Goal: Task Accomplishment & Management: Complete application form

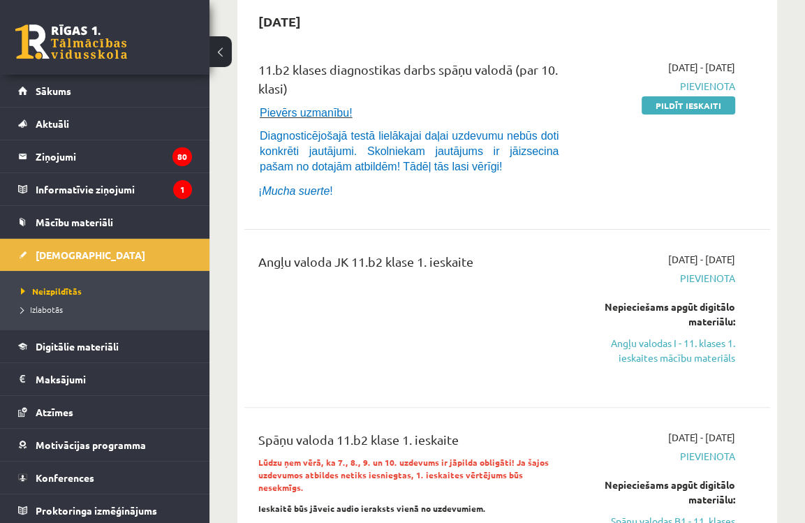
scroll to position [112, 0]
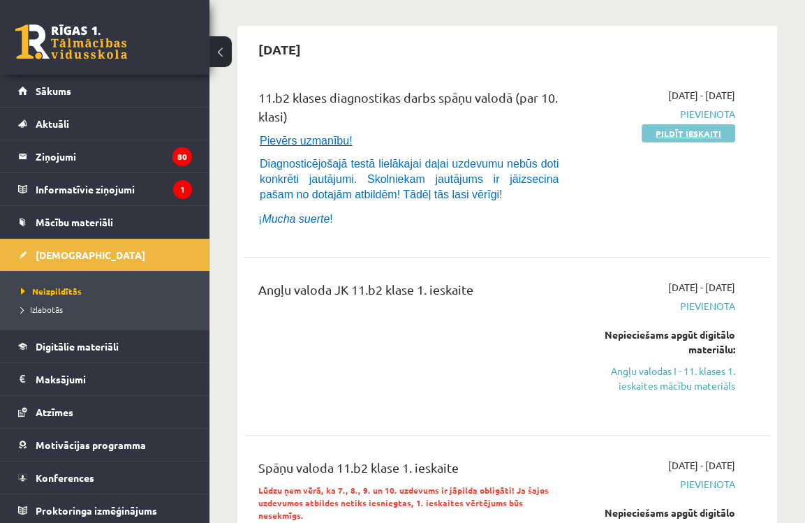
click at [682, 138] on link "Pildīt ieskaiti" at bounding box center [689, 133] width 94 height 18
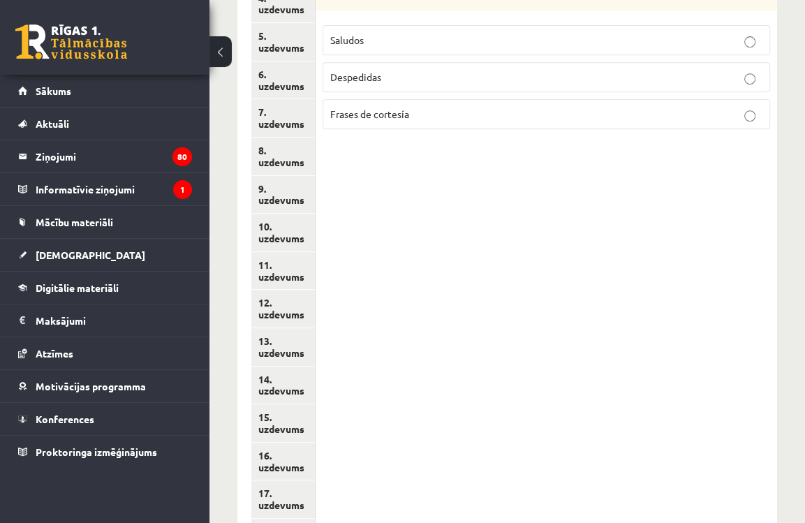
scroll to position [665, 0]
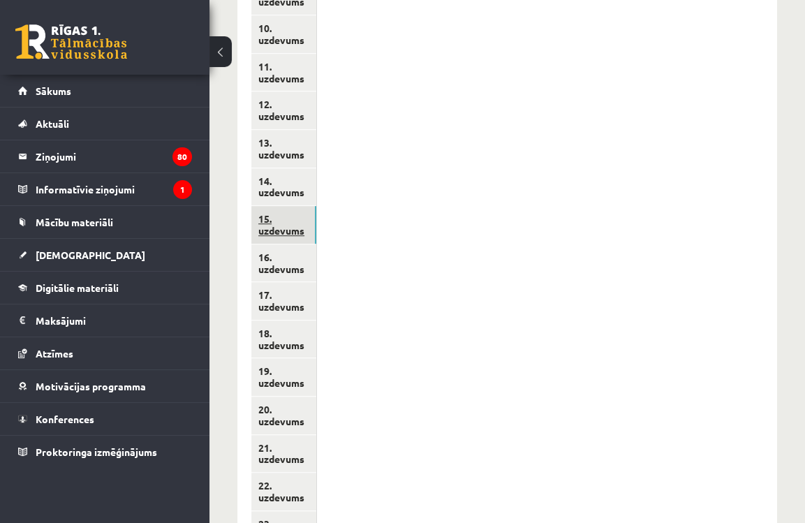
click at [282, 229] on link "15. uzdevums" at bounding box center [283, 225] width 65 height 38
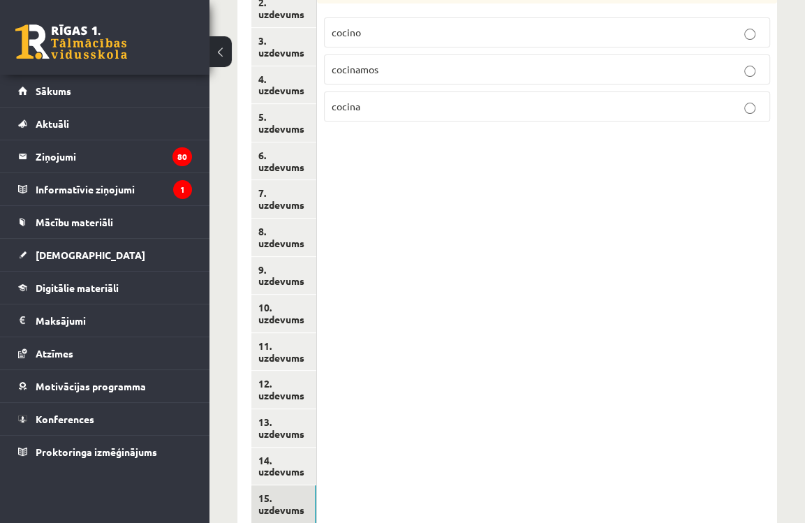
scroll to position [106, 0]
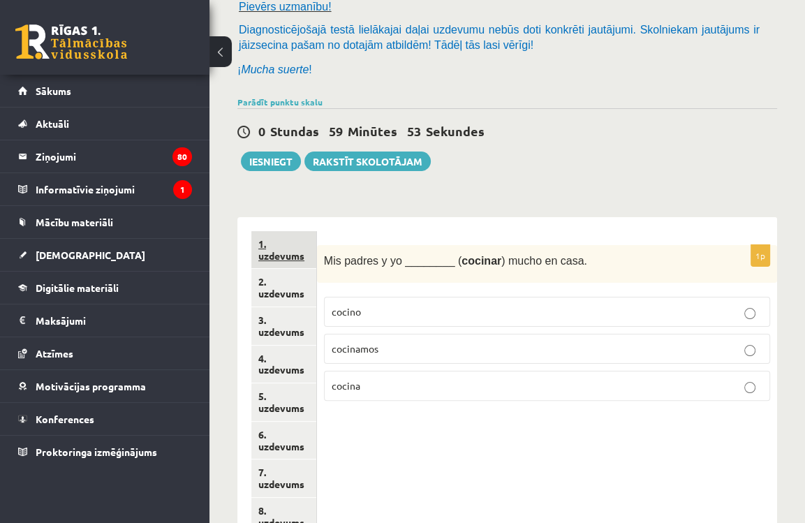
click at [298, 261] on link "1. uzdevums" at bounding box center [283, 250] width 65 height 38
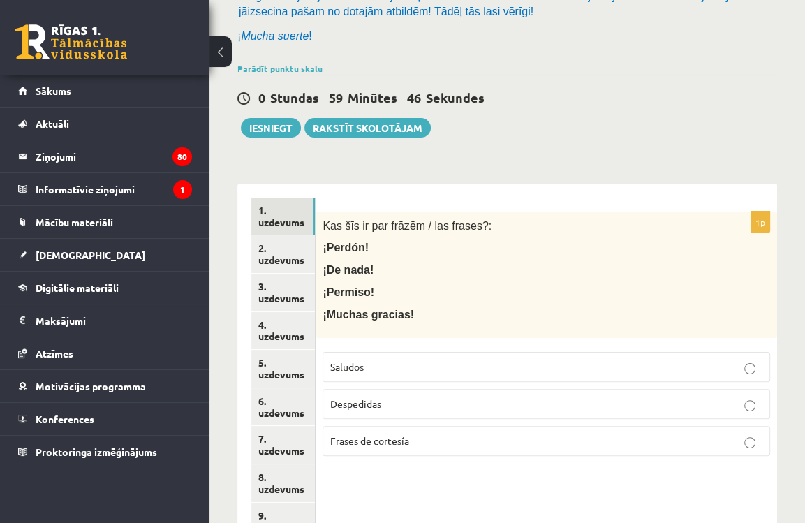
scroll to position [162, 0]
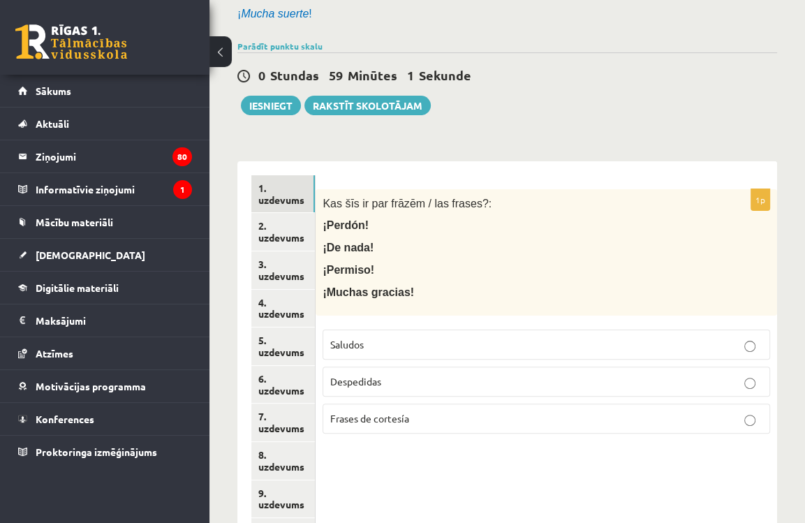
click at [437, 419] on p "Frases de cortesía" at bounding box center [546, 418] width 432 height 15
click at [277, 234] on link "2. uzdevums" at bounding box center [283, 232] width 64 height 38
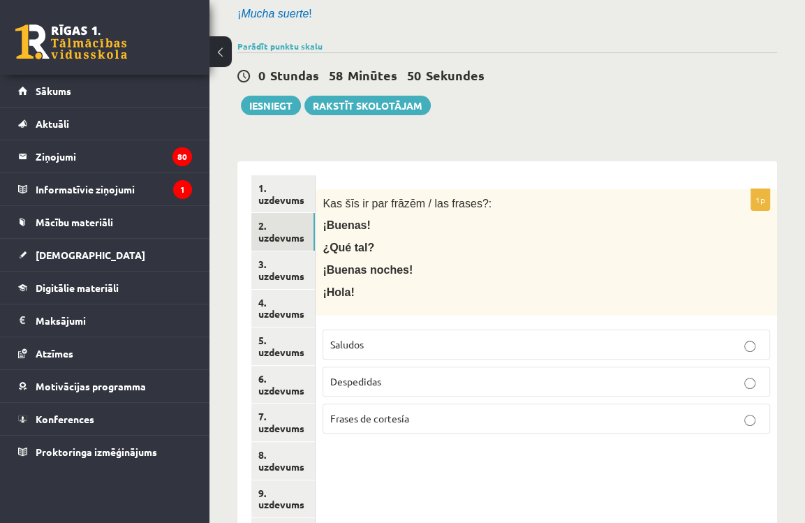
click at [585, 335] on label "Saludos" at bounding box center [547, 345] width 448 height 30
click at [284, 275] on link "3. uzdevums" at bounding box center [283, 270] width 64 height 38
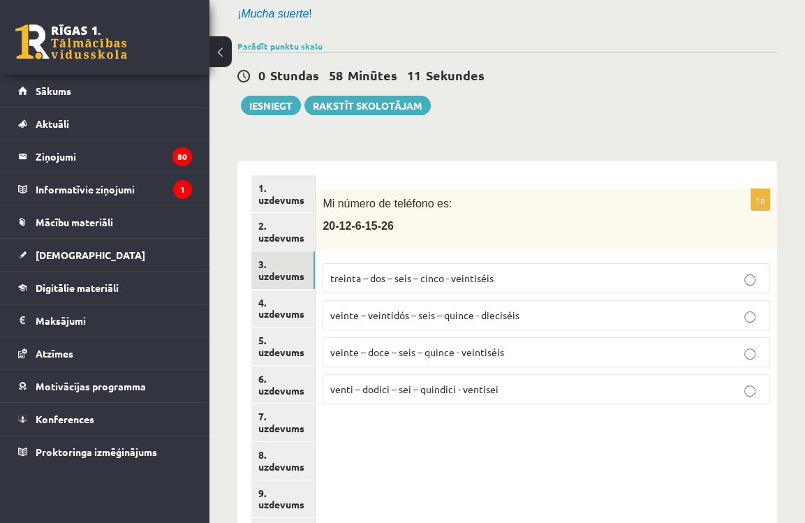
click at [562, 346] on p "veinte – doce – seis – quince - veintiséis" at bounding box center [546, 352] width 432 height 15
click at [287, 307] on link "4. uzdevums" at bounding box center [283, 309] width 64 height 38
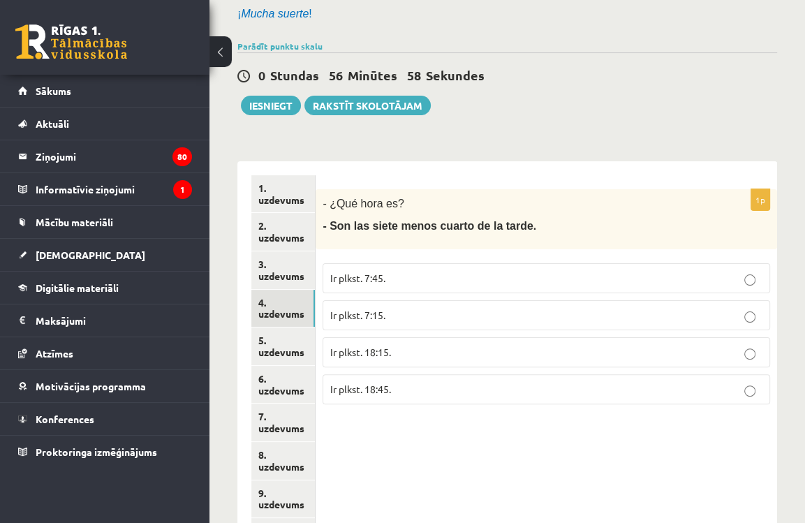
click at [424, 274] on p "Ir plkst. 7:45." at bounding box center [546, 278] width 432 height 15
click at [270, 344] on link "5. uzdevums" at bounding box center [283, 347] width 64 height 38
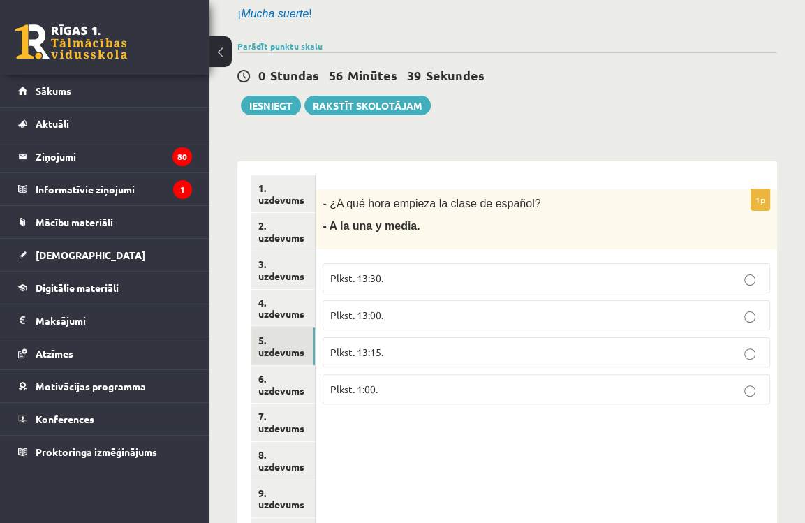
click at [497, 277] on p "Plkst. 13:30." at bounding box center [546, 278] width 432 height 15
click at [277, 381] on link "6. uzdevums" at bounding box center [283, 385] width 64 height 38
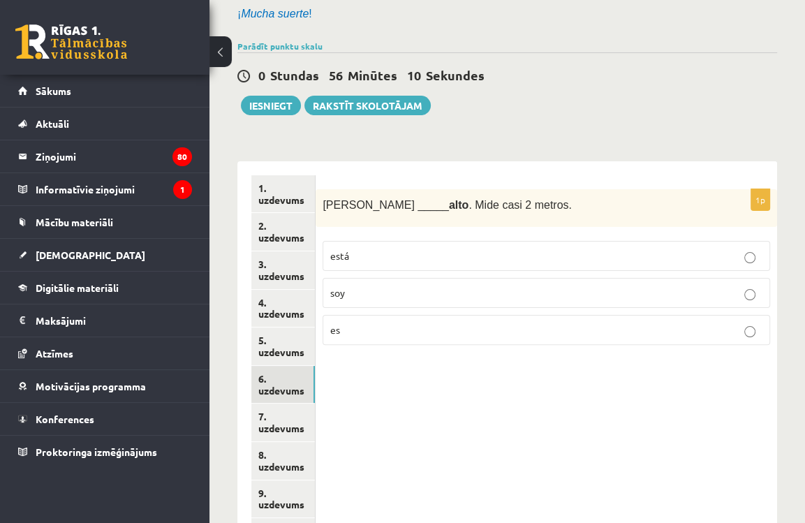
click at [448, 312] on fieldset "está soy es" at bounding box center [547, 291] width 448 height 115
click at [447, 332] on p "es" at bounding box center [546, 330] width 432 height 15
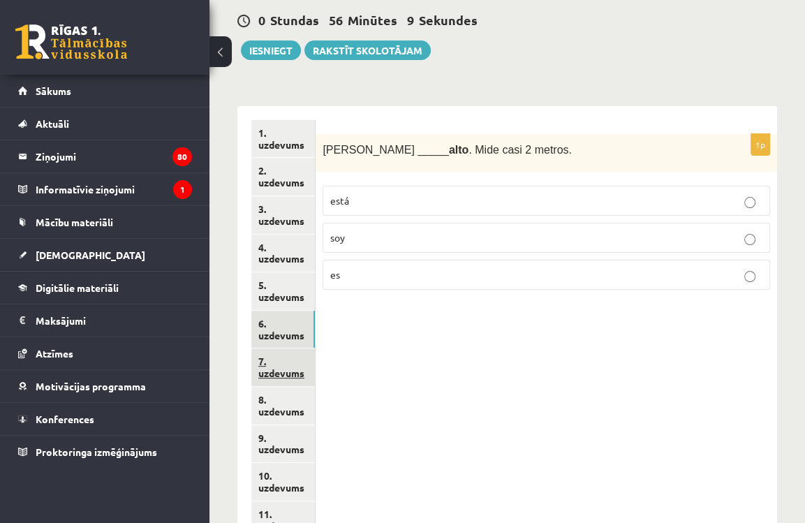
scroll to position [218, 0]
click at [279, 366] on link "7. uzdevums" at bounding box center [283, 367] width 64 height 38
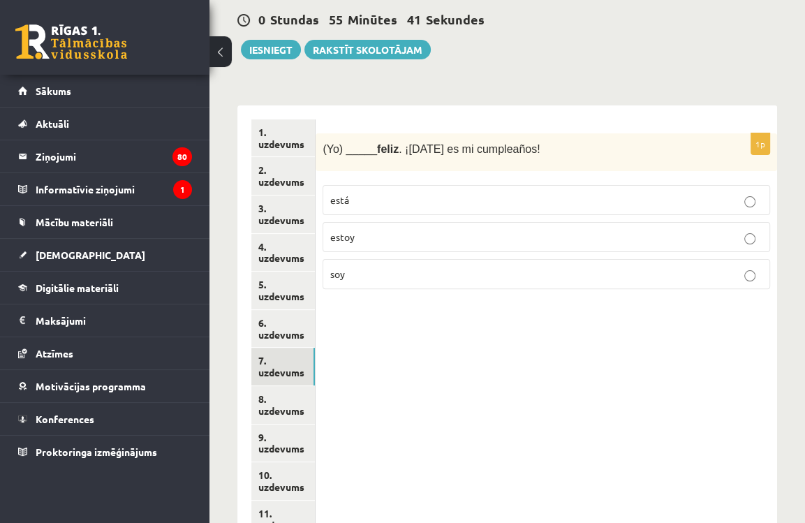
click at [398, 282] on label "soy" at bounding box center [547, 274] width 448 height 30
click at [286, 414] on link "8. uzdevums" at bounding box center [283, 405] width 64 height 38
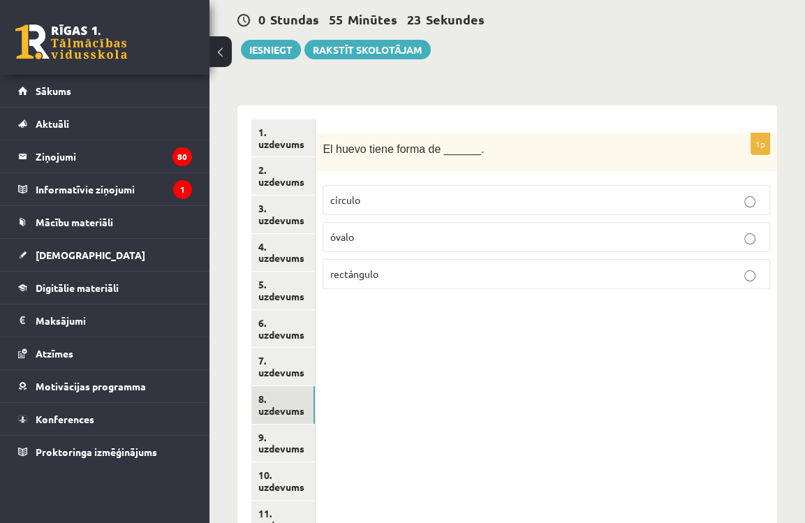
click at [377, 233] on p "óvalo" at bounding box center [546, 237] width 432 height 15
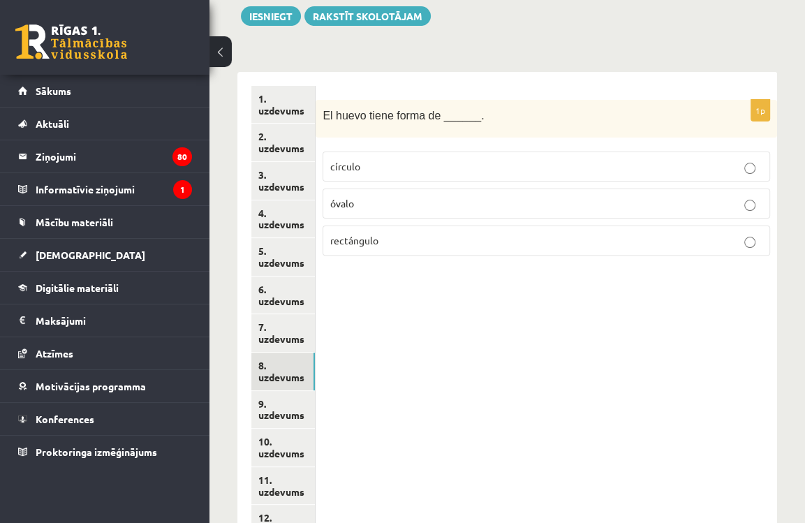
scroll to position [274, 0]
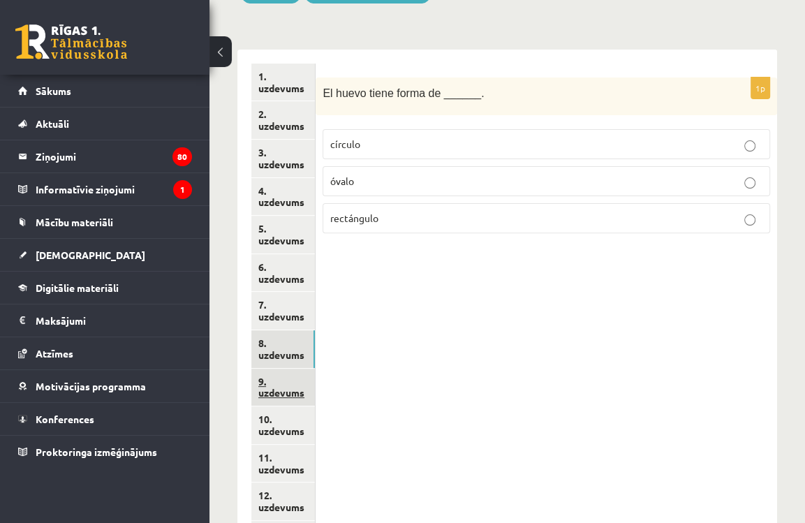
click at [294, 393] on link "9. uzdevums" at bounding box center [283, 388] width 64 height 38
click at [397, 143] on p "blanco" at bounding box center [546, 144] width 432 height 15
click at [430, 182] on p "marrón" at bounding box center [546, 181] width 432 height 15
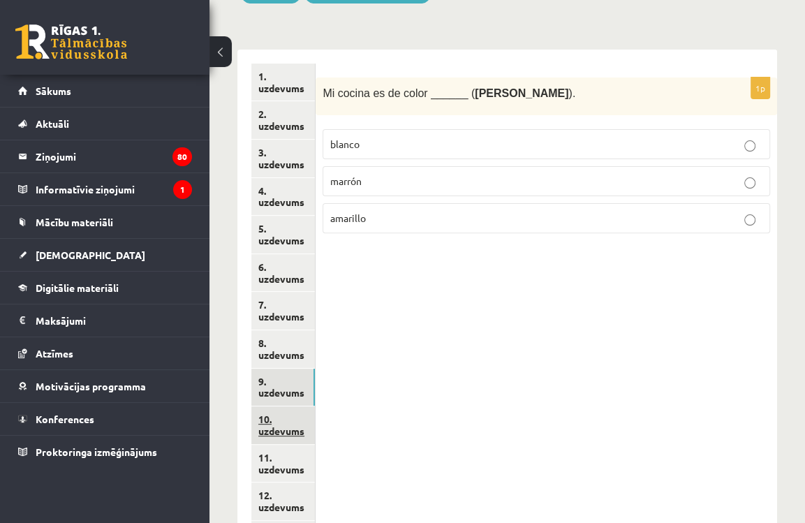
click at [282, 427] on link "10. uzdevums" at bounding box center [283, 426] width 64 height 38
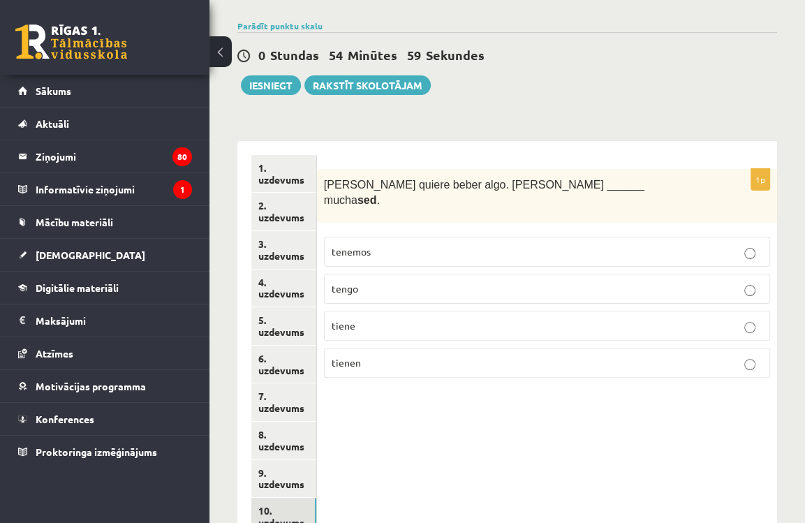
scroll to position [162, 0]
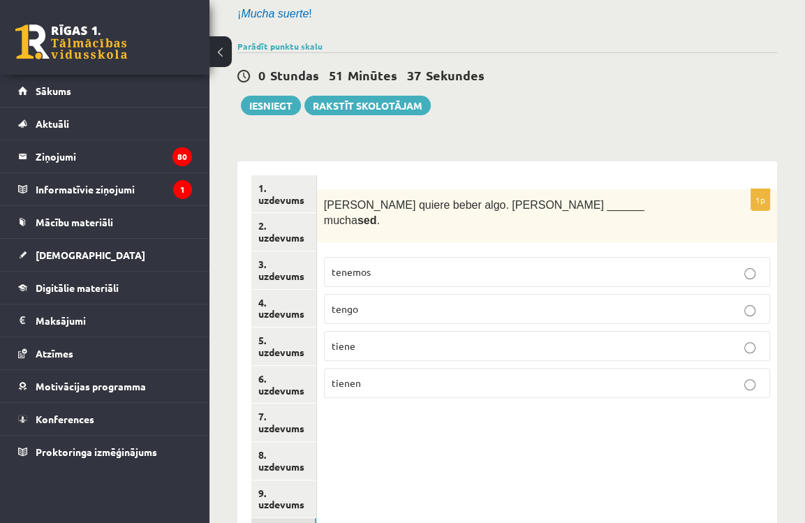
click at [367, 376] on p "tienen" at bounding box center [547, 383] width 431 height 15
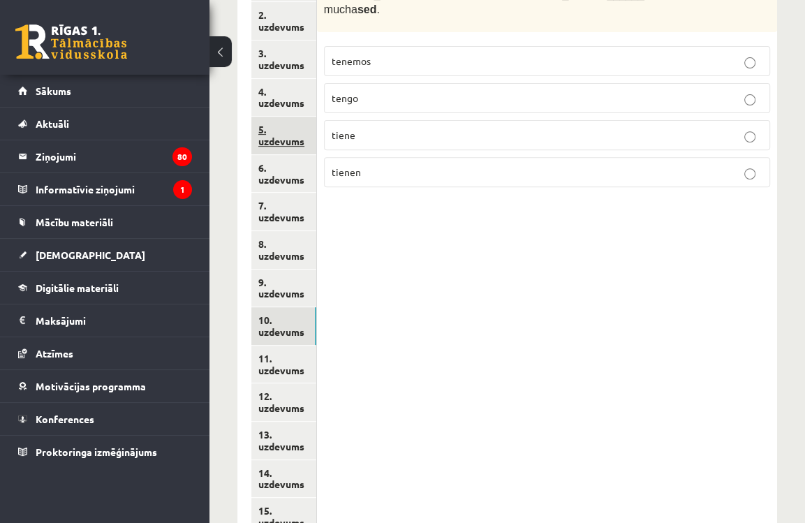
scroll to position [386, 0]
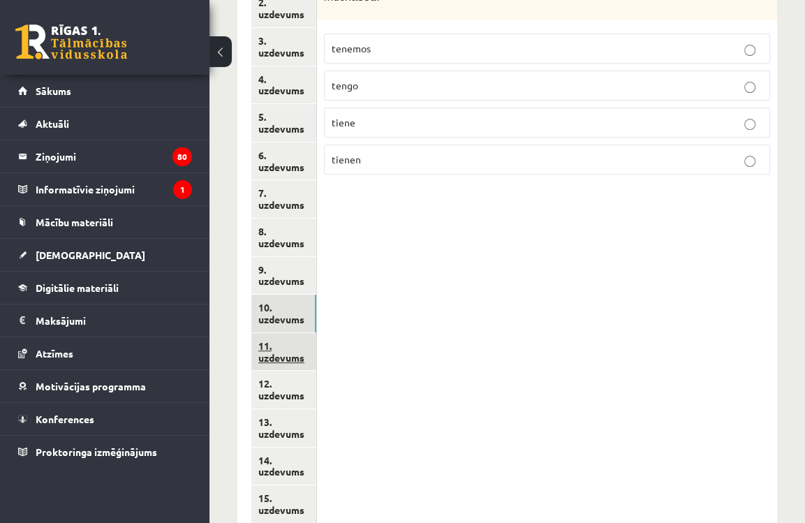
click at [270, 352] on link "11. uzdevums" at bounding box center [283, 352] width 65 height 38
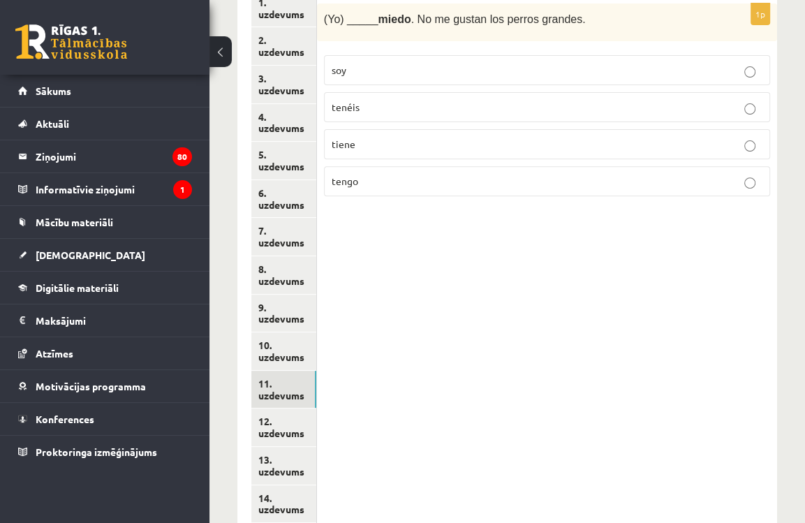
scroll to position [274, 0]
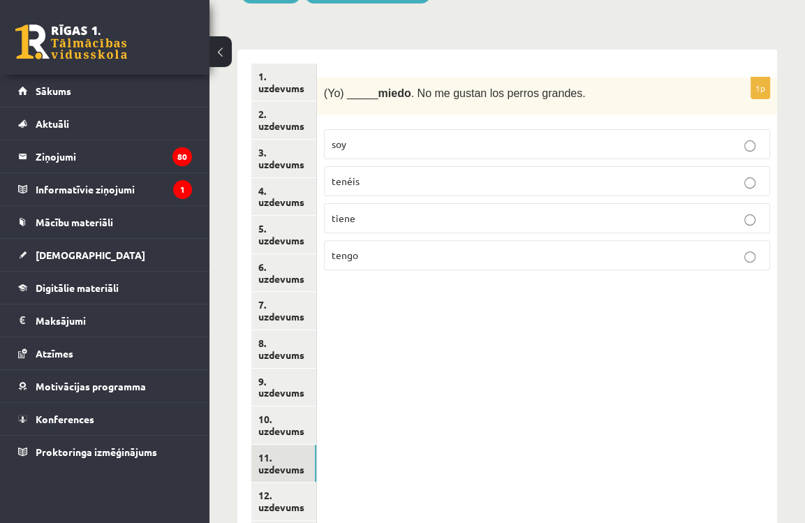
click at [409, 263] on label "tengo" at bounding box center [547, 255] width 446 height 30
click at [284, 506] on link "12. uzdevums" at bounding box center [283, 502] width 65 height 38
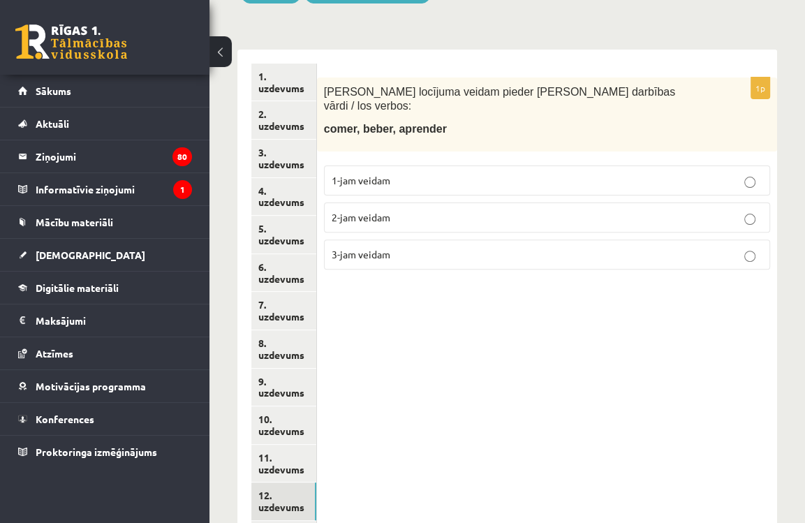
click at [398, 212] on label "2-jam veidam" at bounding box center [547, 218] width 446 height 30
click at [392, 247] on p "3-jam veidam" at bounding box center [547, 254] width 431 height 15
click at [383, 166] on label "1-jam veidam" at bounding box center [547, 181] width 446 height 30
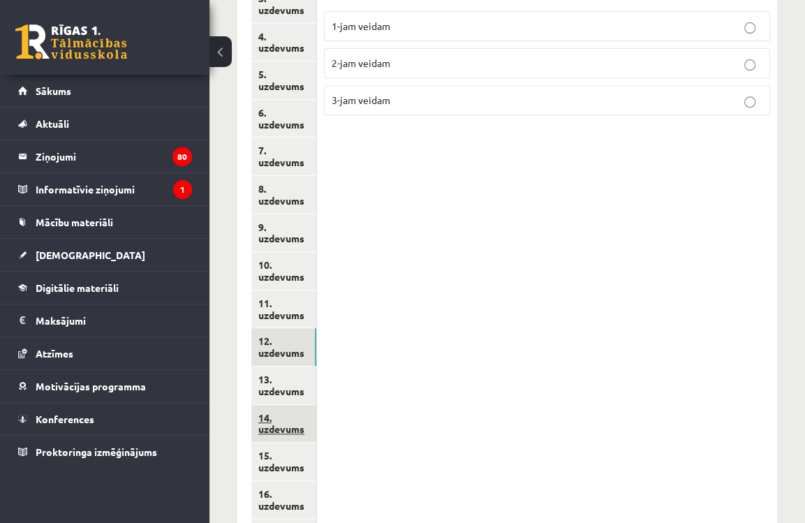
scroll to position [441, 0]
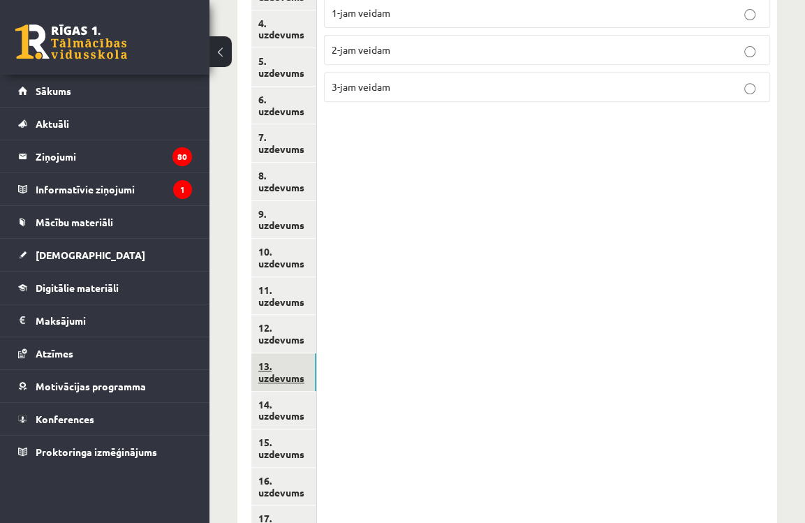
click at [271, 373] on link "13. uzdevums" at bounding box center [283, 372] width 65 height 38
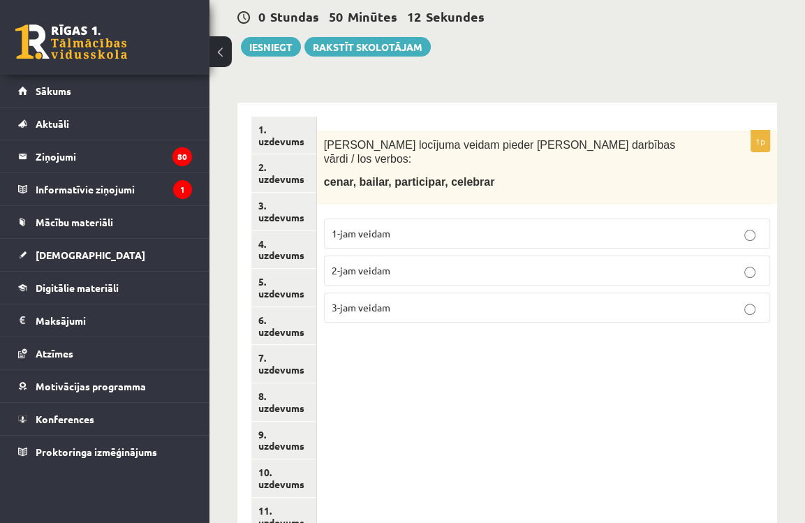
scroll to position [218, 0]
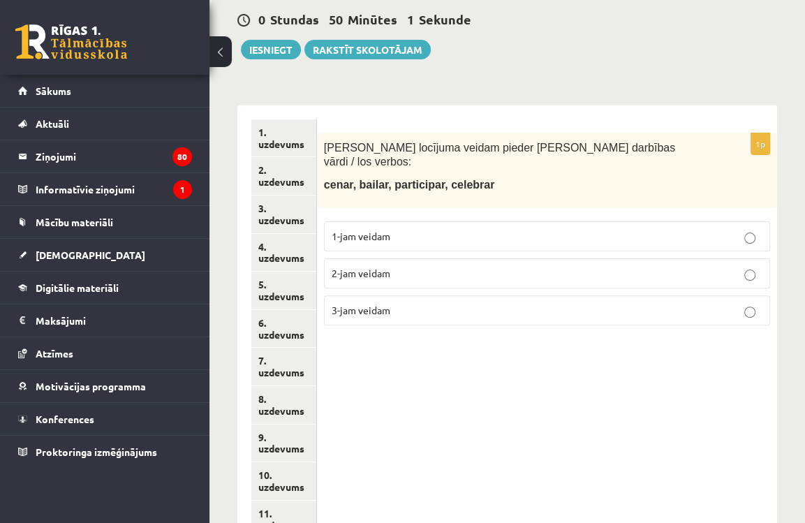
click at [515, 267] on label "2-jam veidam" at bounding box center [547, 273] width 446 height 30
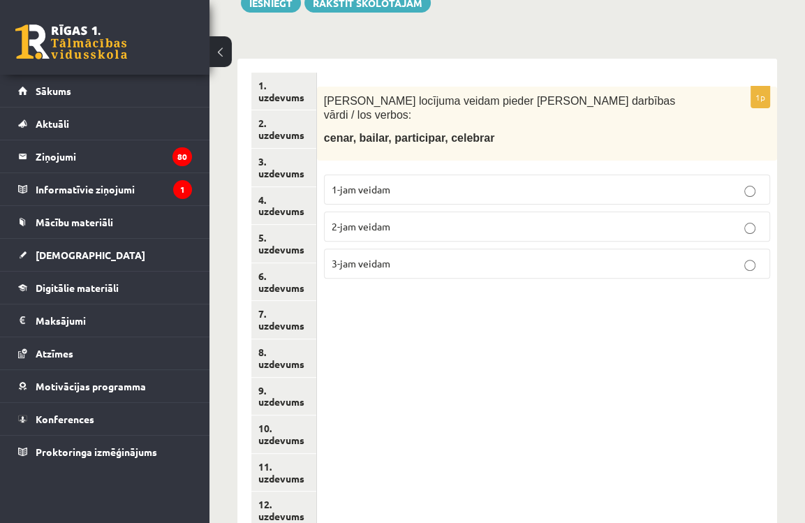
scroll to position [330, 0]
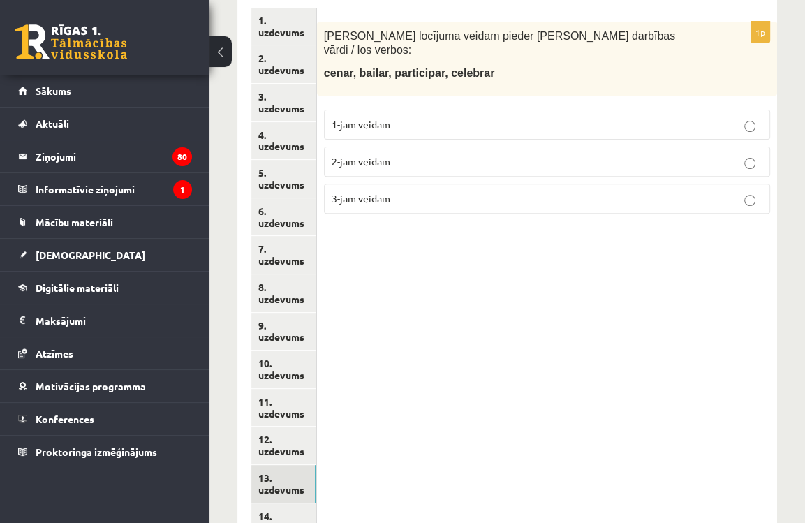
click at [346, 192] on span "3-jam veidam" at bounding box center [361, 198] width 59 height 13
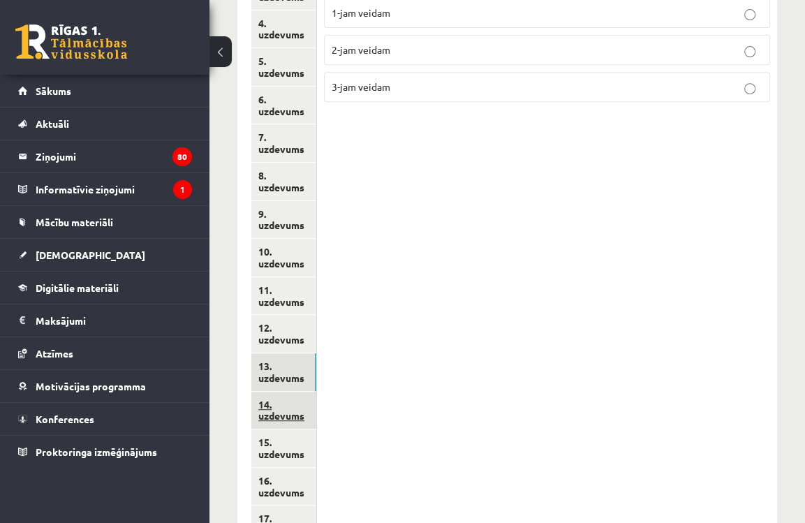
click at [277, 416] on link "14. uzdevums" at bounding box center [283, 411] width 65 height 38
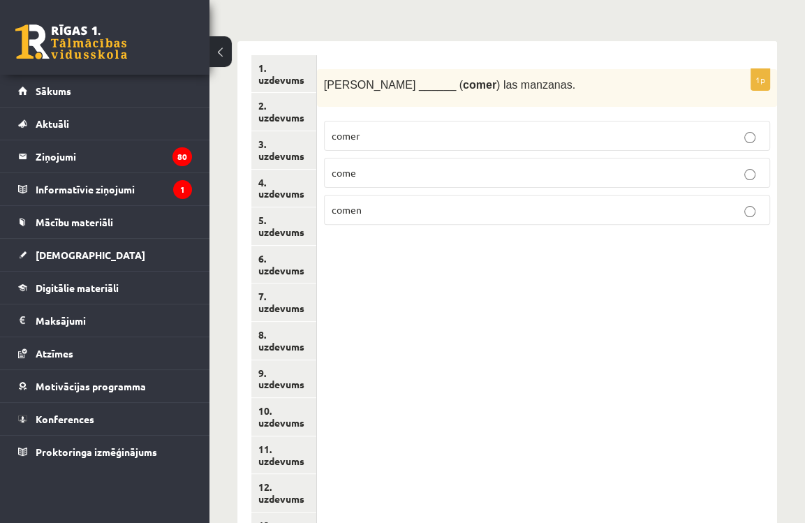
scroll to position [274, 0]
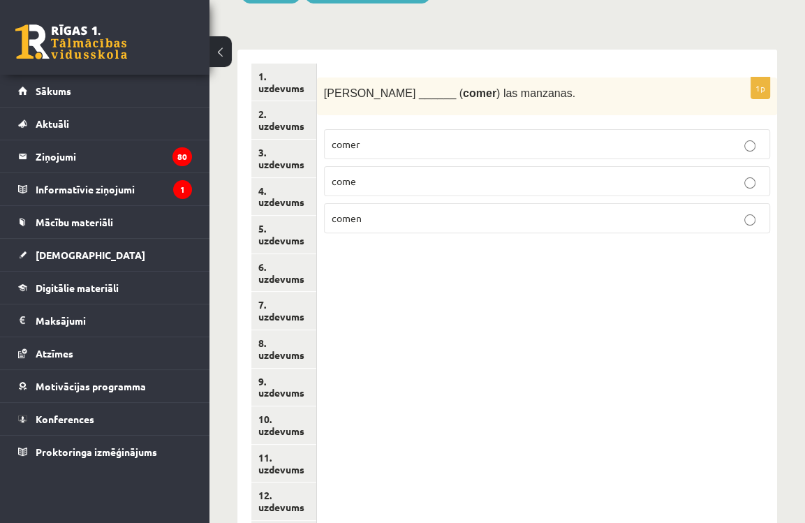
click at [430, 184] on p "come" at bounding box center [547, 181] width 431 height 15
click at [417, 224] on p "comen" at bounding box center [547, 218] width 431 height 15
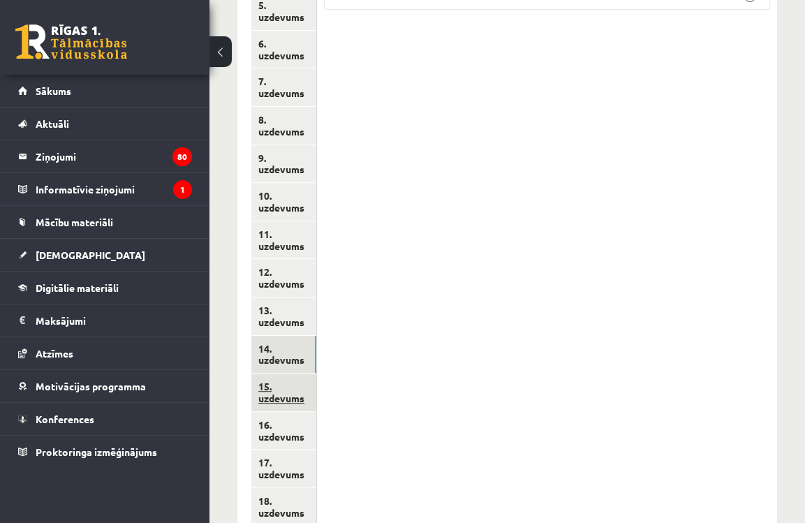
scroll to position [553, 0]
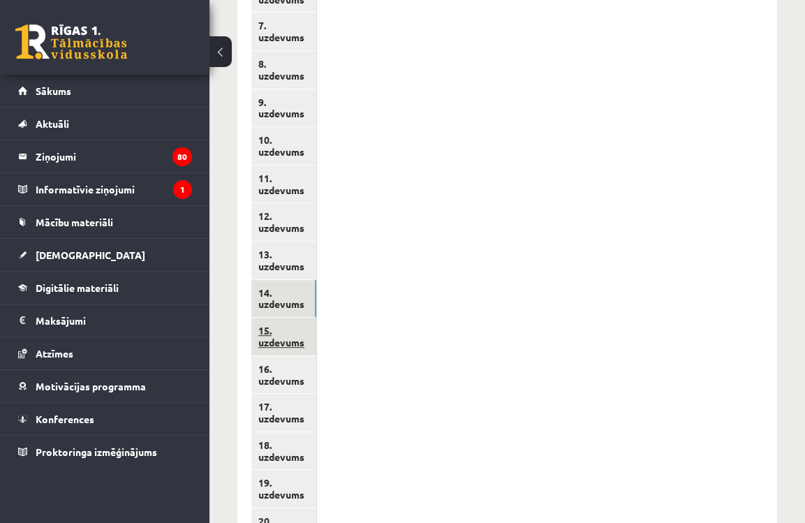
click at [280, 344] on link "15. uzdevums" at bounding box center [283, 337] width 65 height 38
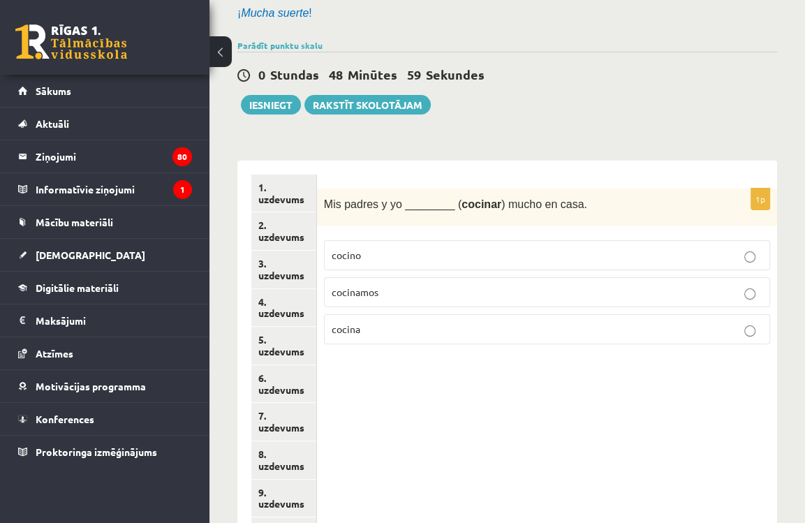
scroll to position [162, 0]
click at [499, 300] on p "cocinamos" at bounding box center [547, 293] width 431 height 15
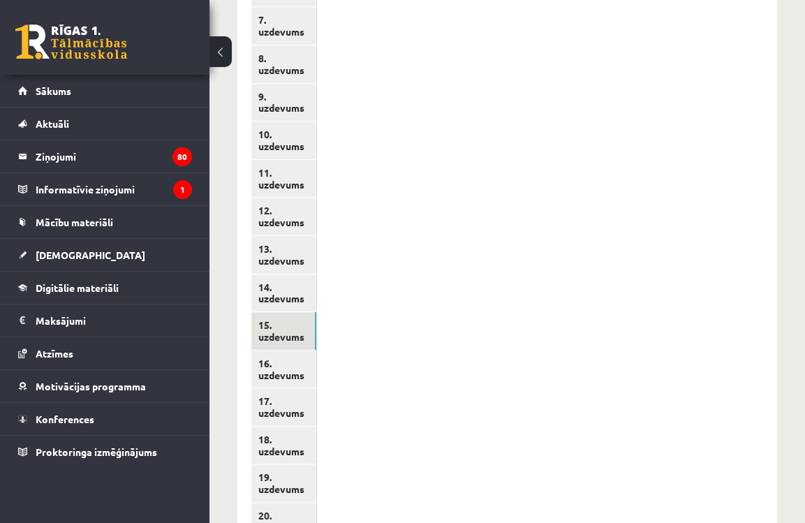
scroll to position [665, 0]
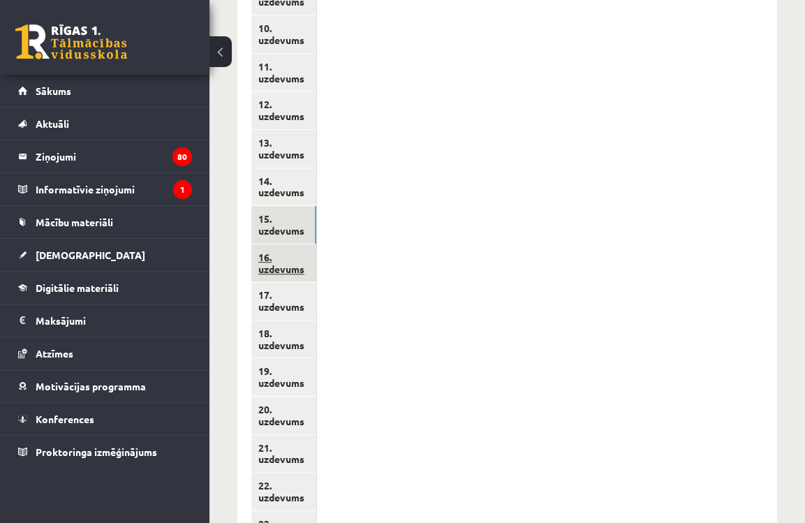
click at [279, 268] on link "16. uzdevums" at bounding box center [283, 263] width 65 height 38
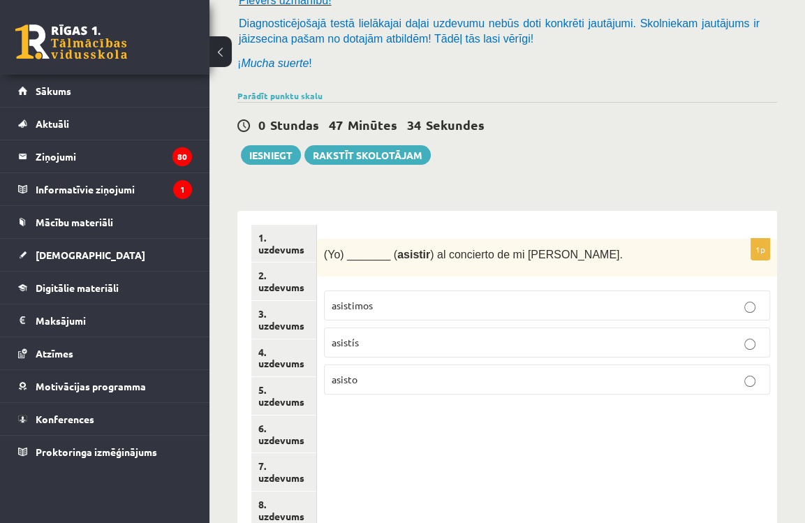
scroll to position [106, 0]
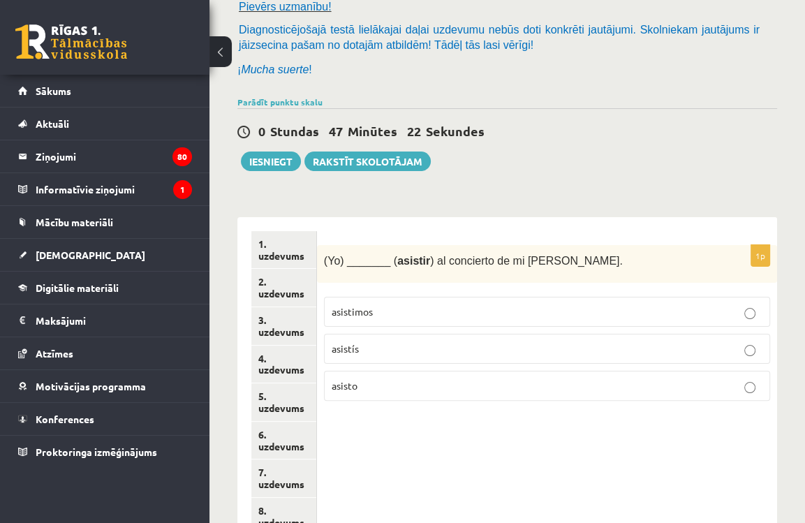
click at [440, 315] on p "asistimos" at bounding box center [547, 312] width 431 height 15
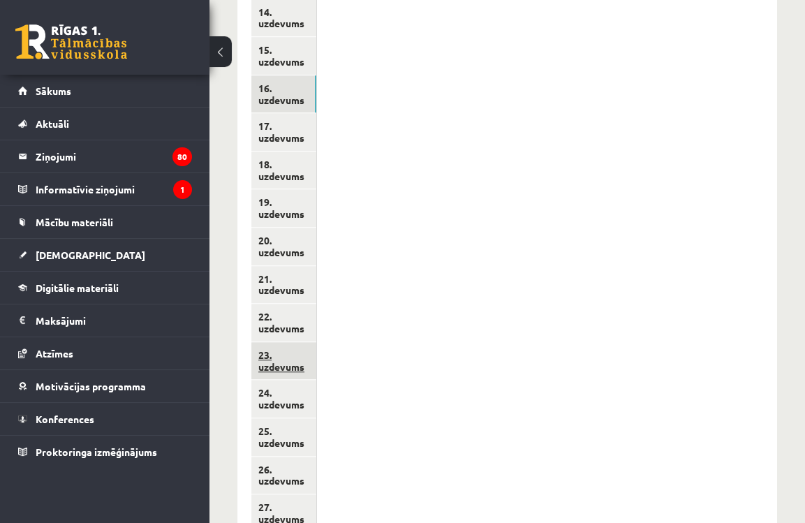
scroll to position [833, 0]
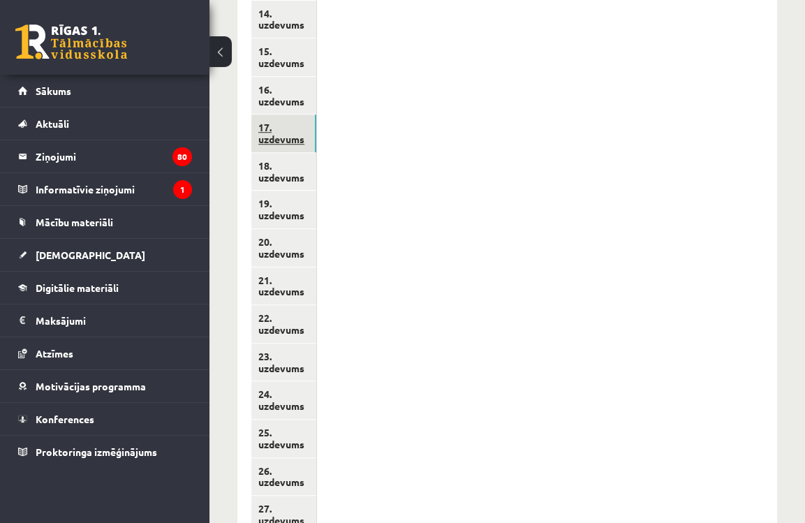
click at [280, 129] on link "17. uzdevums" at bounding box center [283, 134] width 65 height 38
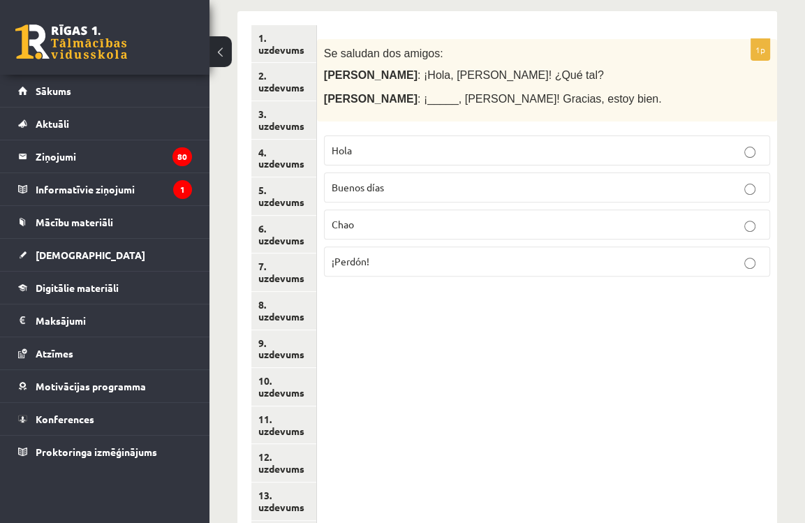
scroll to position [162, 0]
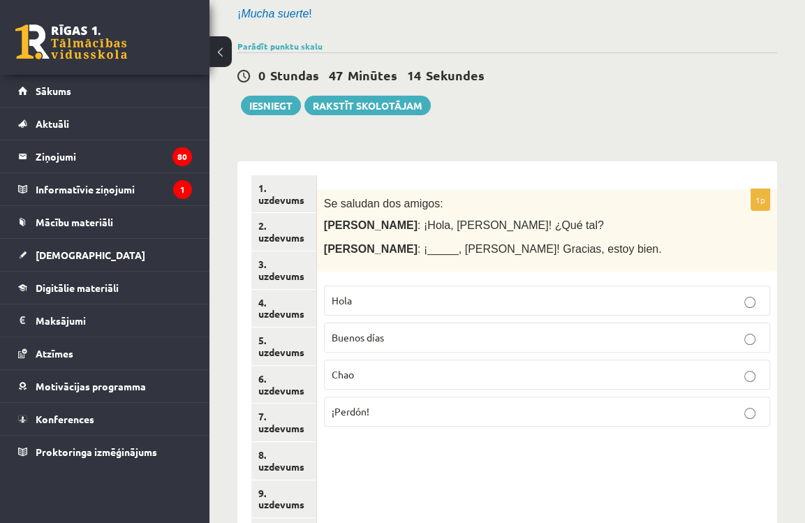
click at [483, 307] on p "Hola" at bounding box center [547, 300] width 431 height 15
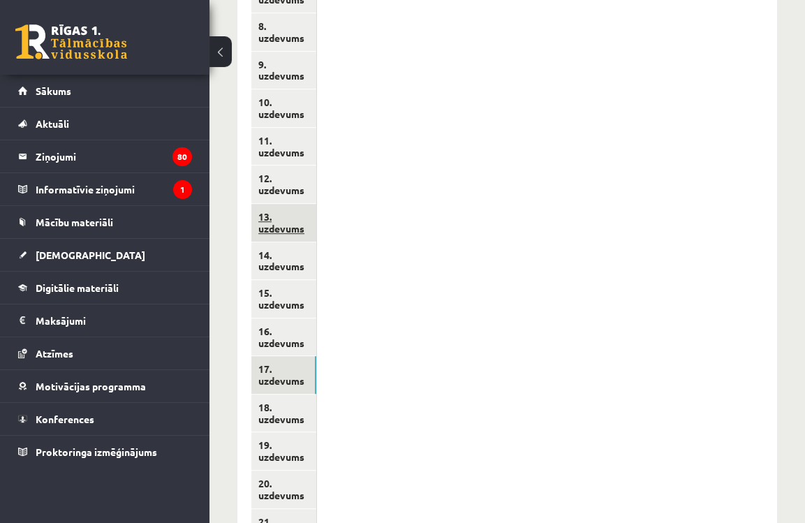
scroll to position [777, 0]
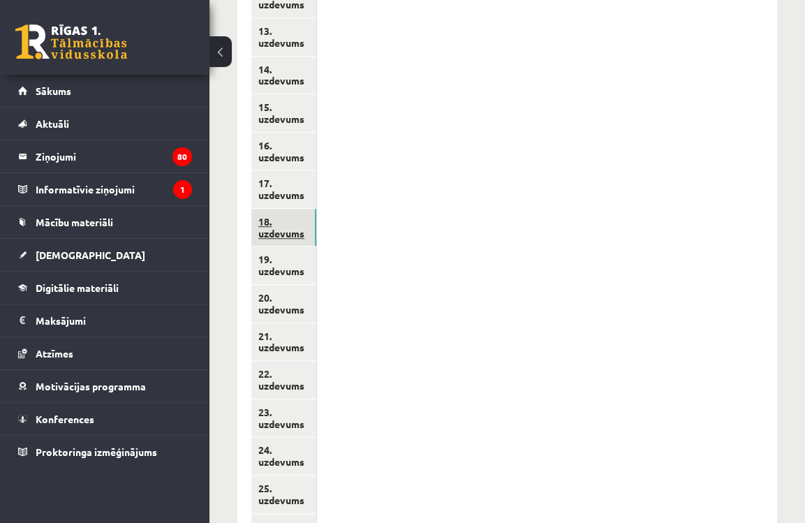
click at [276, 226] on link "18. uzdevums" at bounding box center [283, 228] width 65 height 38
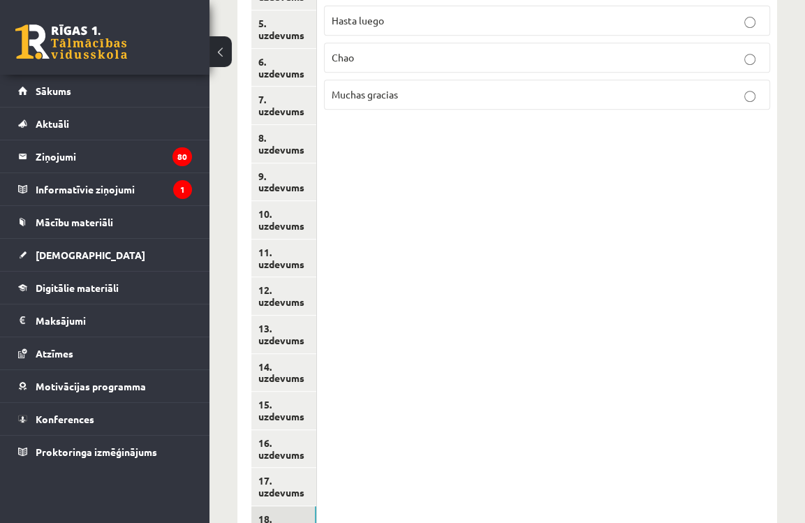
scroll to position [274, 0]
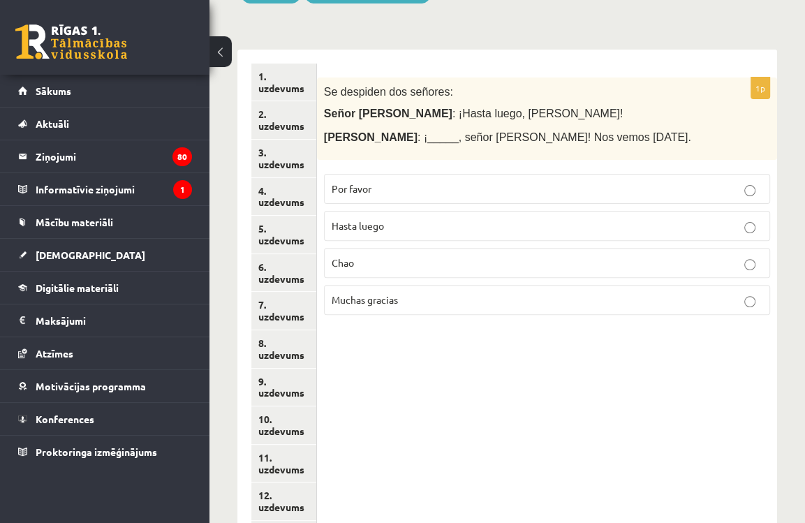
click at [411, 224] on p "Hasta luego" at bounding box center [547, 226] width 431 height 15
click at [409, 300] on p "Muchas gracias" at bounding box center [547, 300] width 431 height 15
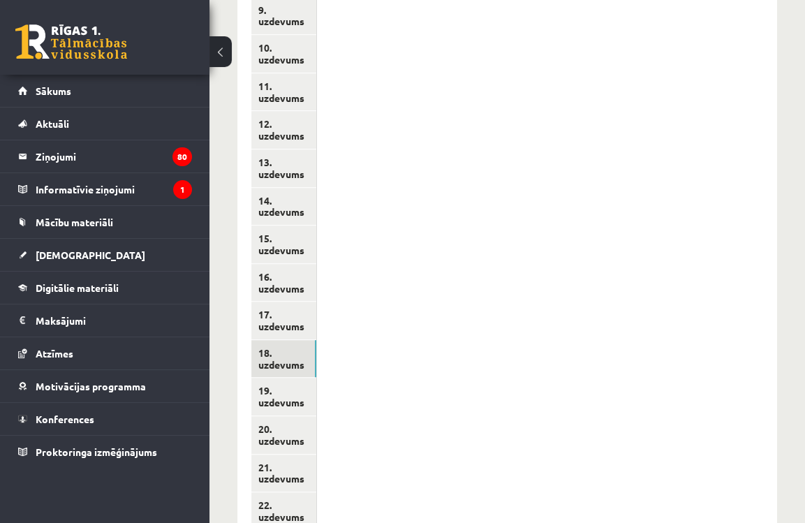
scroll to position [777, 0]
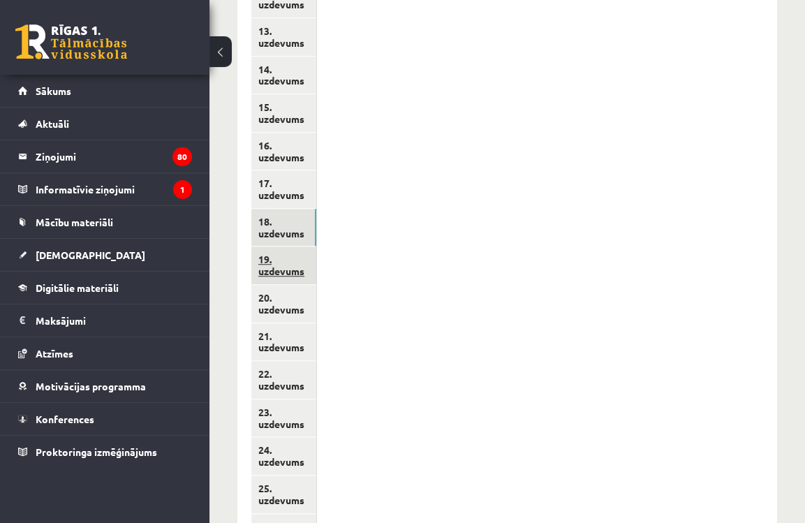
click at [276, 268] on link "19. uzdevums" at bounding box center [283, 266] width 65 height 38
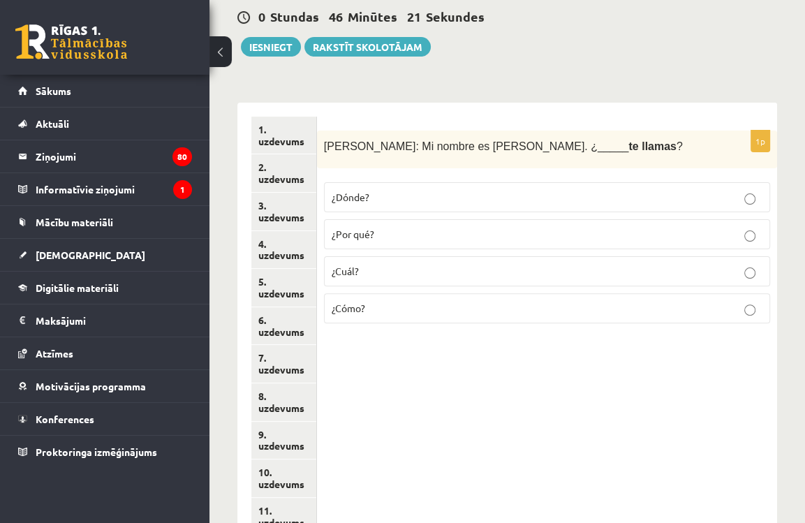
scroll to position [218, 0]
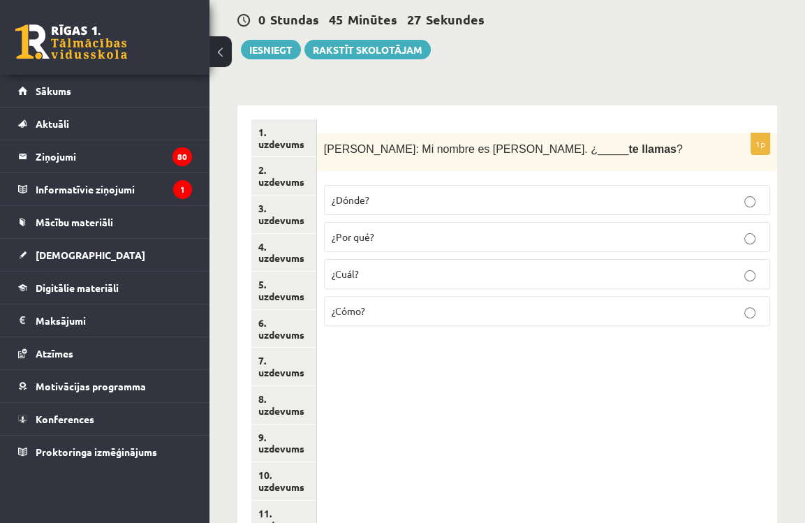
click at [459, 321] on label "¿Cómo?" at bounding box center [547, 311] width 446 height 30
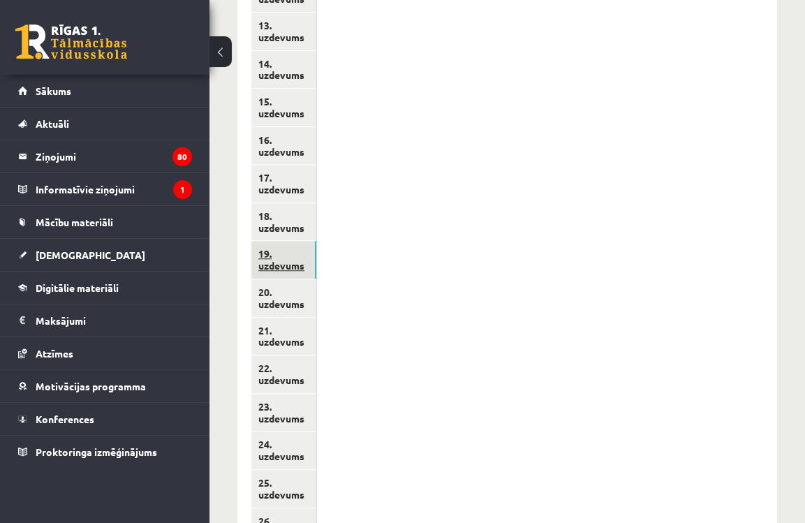
scroll to position [777, 0]
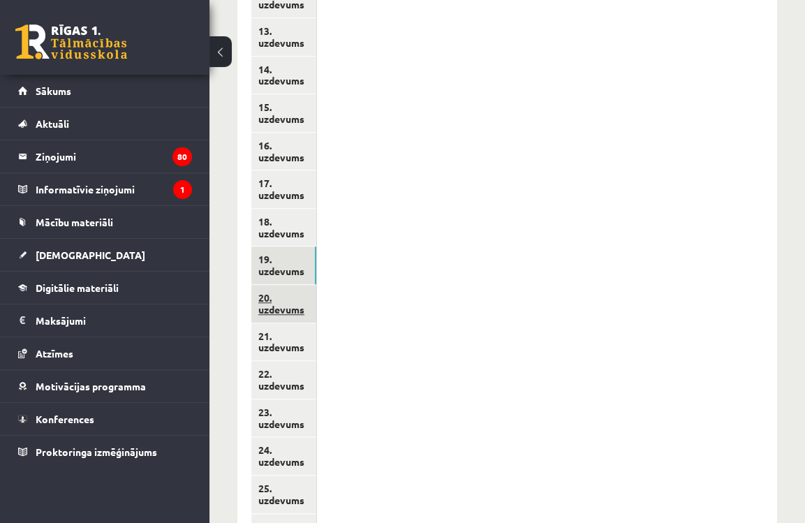
click at [293, 309] on link "20. uzdevums" at bounding box center [283, 304] width 65 height 38
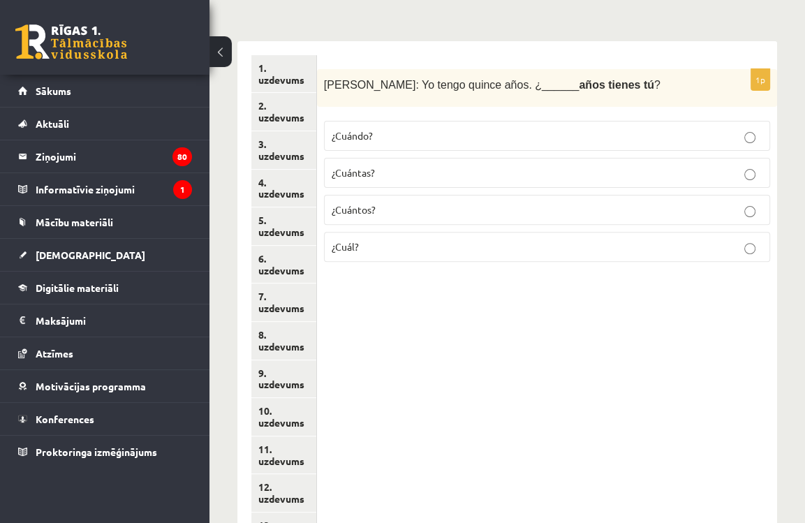
scroll to position [274, 0]
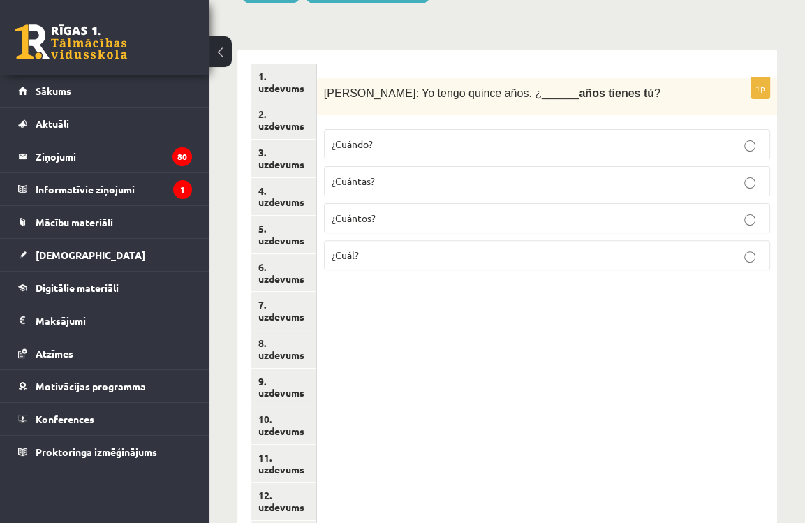
click at [423, 219] on p "¿Cuántos?" at bounding box center [547, 218] width 431 height 15
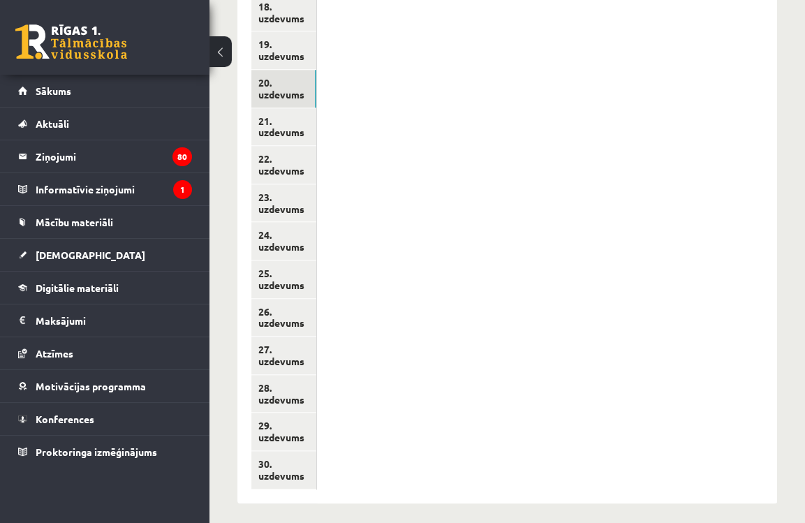
scroll to position [1000, 0]
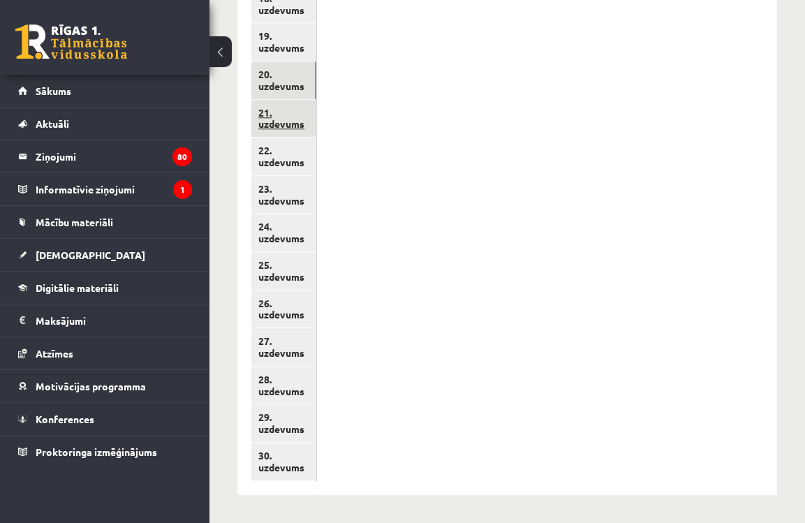
click at [273, 123] on link "21. uzdevums" at bounding box center [283, 119] width 65 height 38
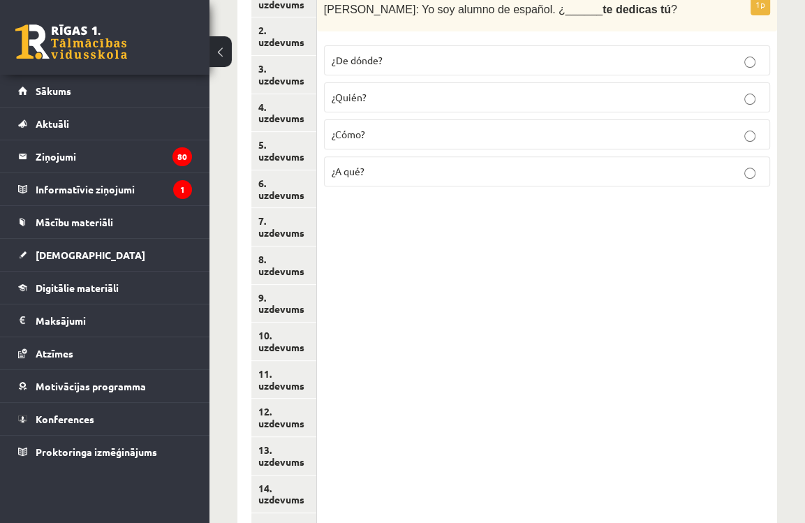
scroll to position [330, 0]
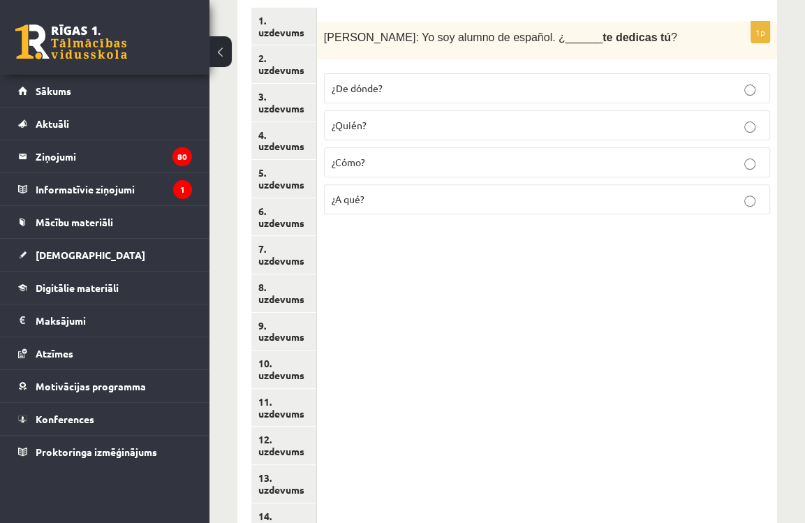
click at [431, 80] on label "¿De dónde?" at bounding box center [547, 88] width 446 height 30
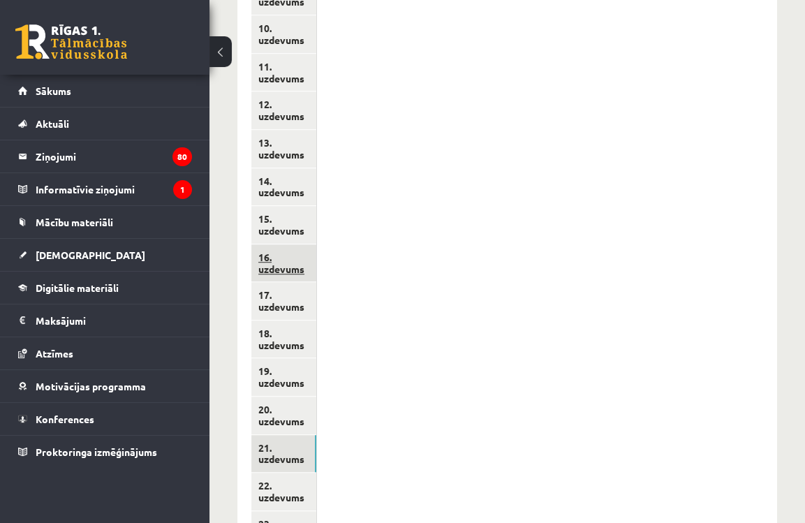
scroll to position [944, 0]
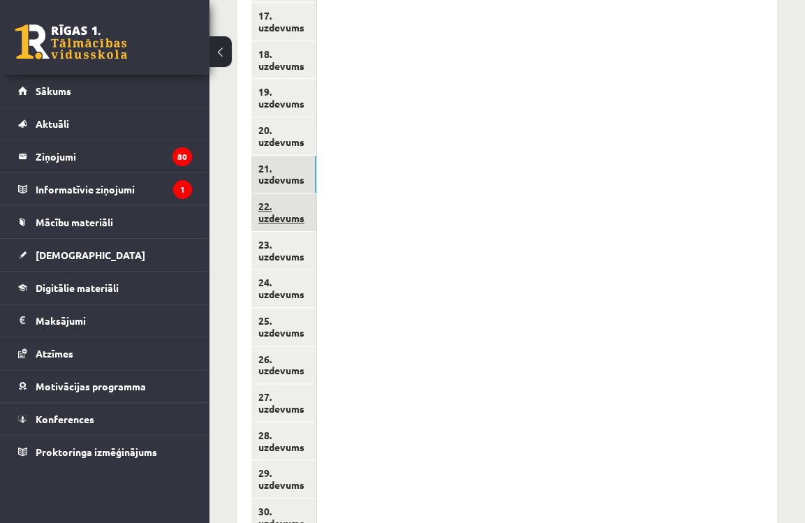
click at [299, 221] on link "22. uzdevums" at bounding box center [283, 212] width 65 height 38
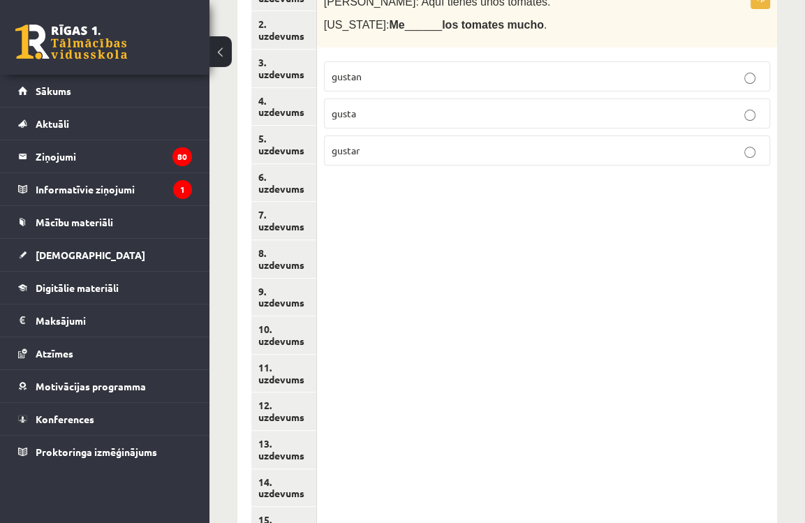
scroll to position [274, 0]
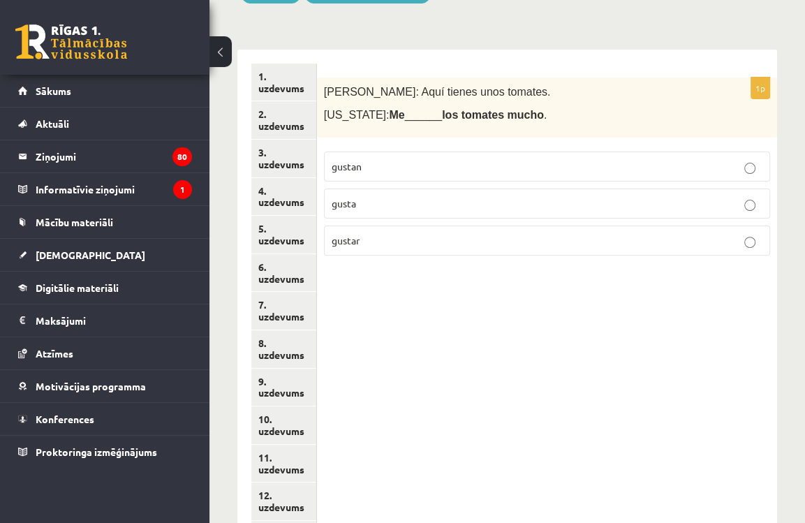
click at [402, 212] on label "gusta" at bounding box center [547, 204] width 446 height 30
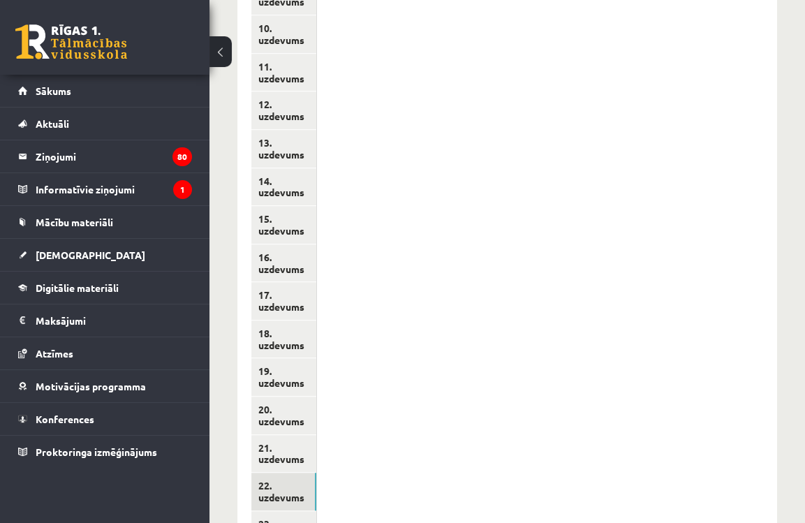
scroll to position [1000, 0]
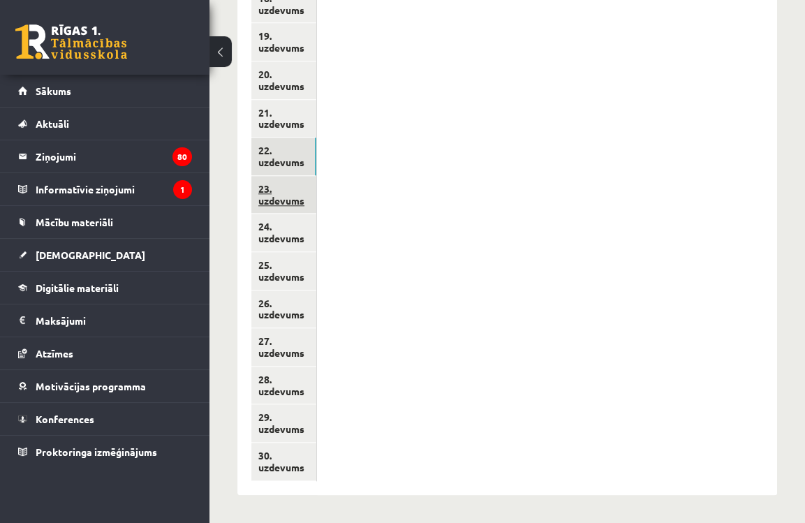
click at [265, 207] on link "23. uzdevums" at bounding box center [283, 195] width 65 height 38
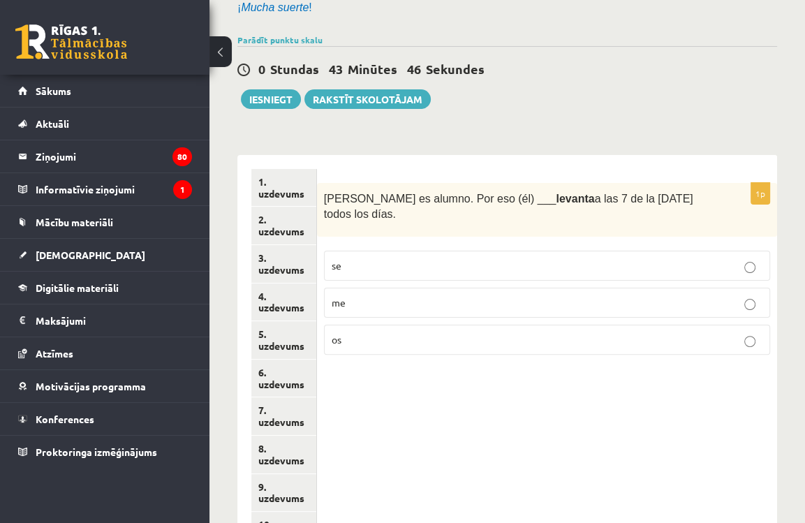
scroll to position [162, 0]
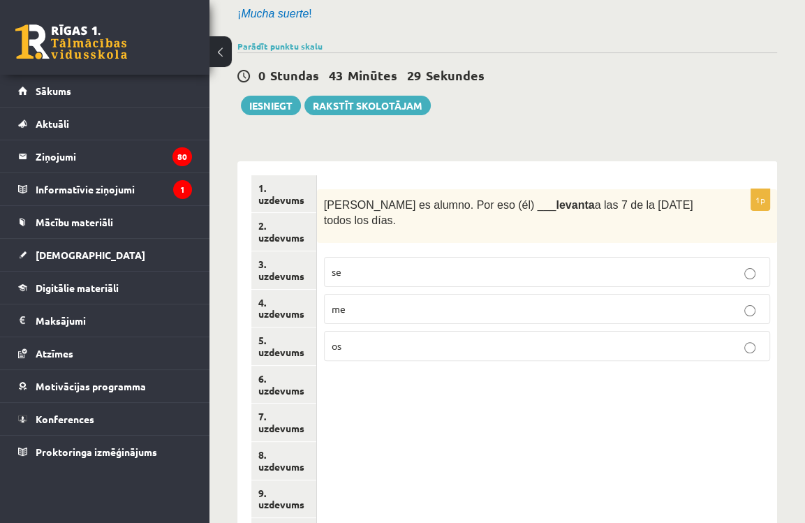
click at [493, 265] on p "se" at bounding box center [547, 272] width 431 height 15
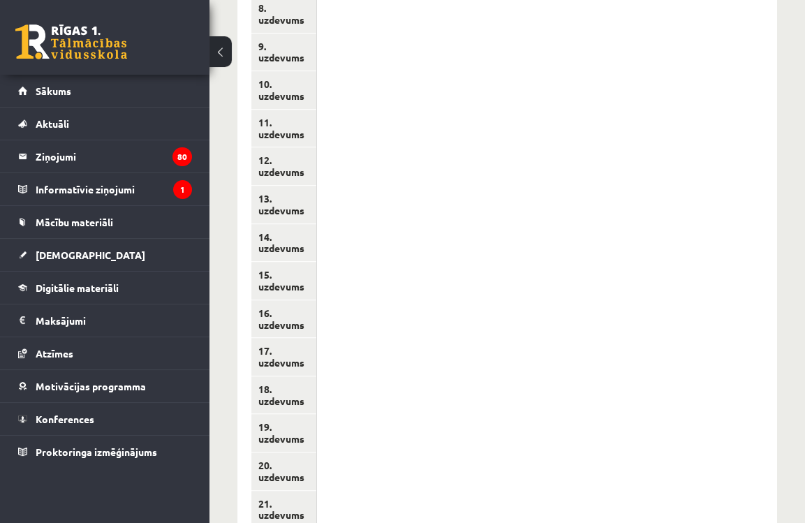
scroll to position [1000, 0]
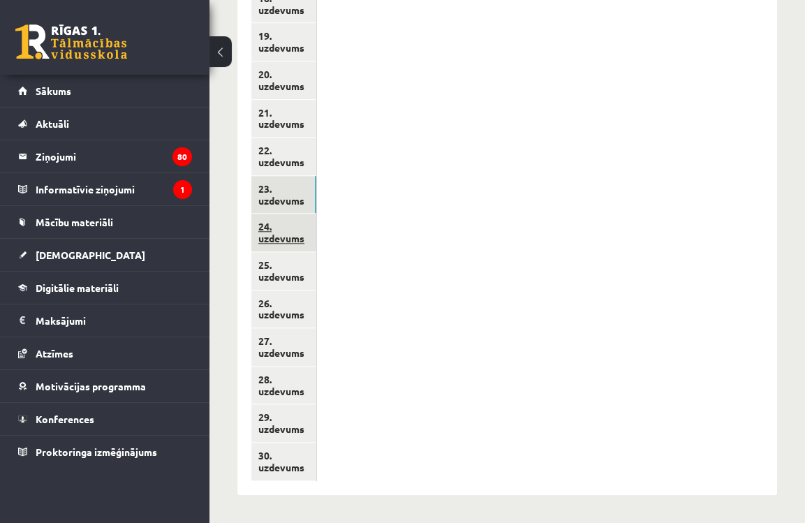
click at [268, 231] on link "24. uzdevums" at bounding box center [283, 233] width 65 height 38
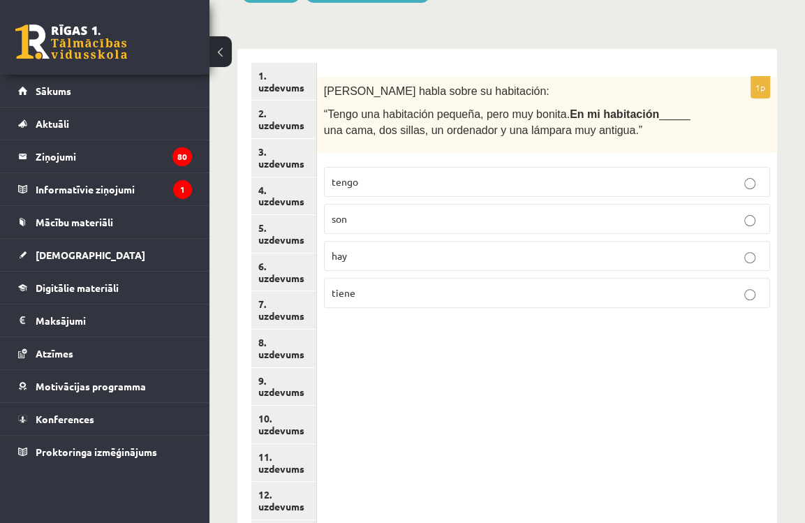
scroll to position [274, 0]
click at [481, 190] on label "tengo" at bounding box center [547, 183] width 446 height 30
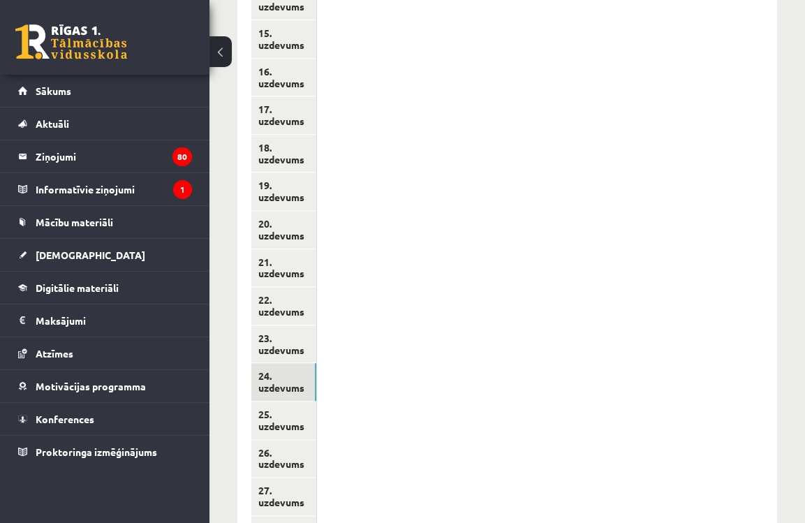
scroll to position [1000, 0]
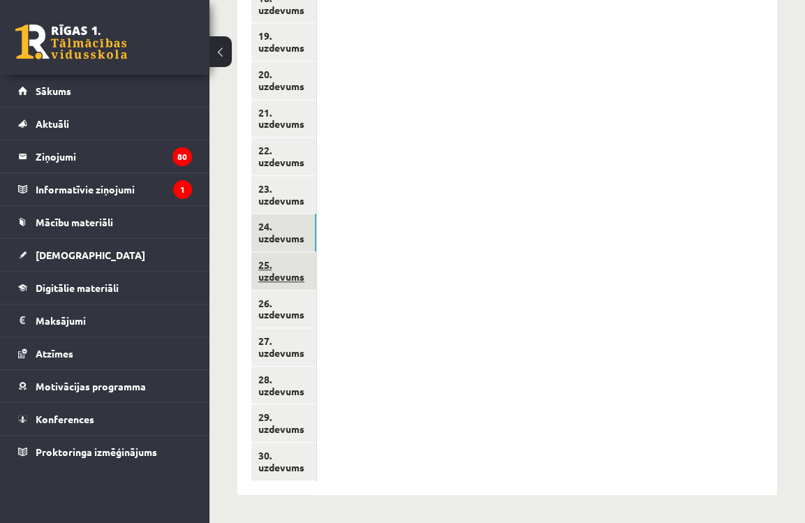
click at [276, 274] on link "25. uzdevums" at bounding box center [283, 271] width 65 height 38
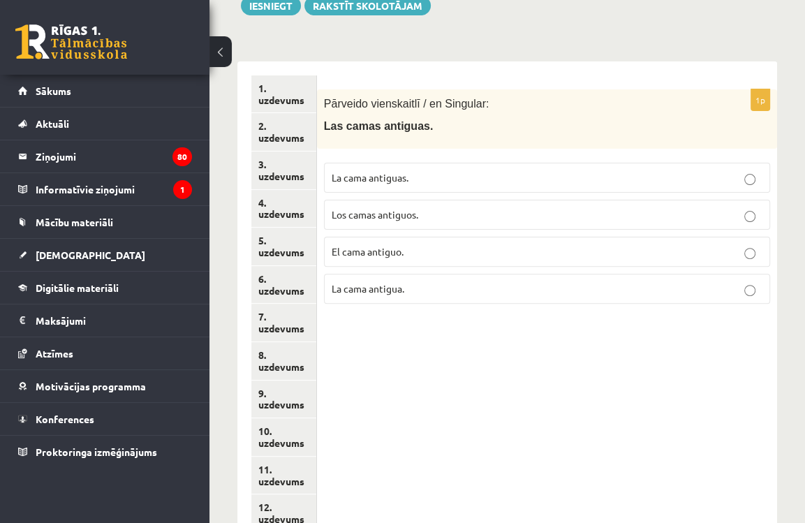
scroll to position [274, 0]
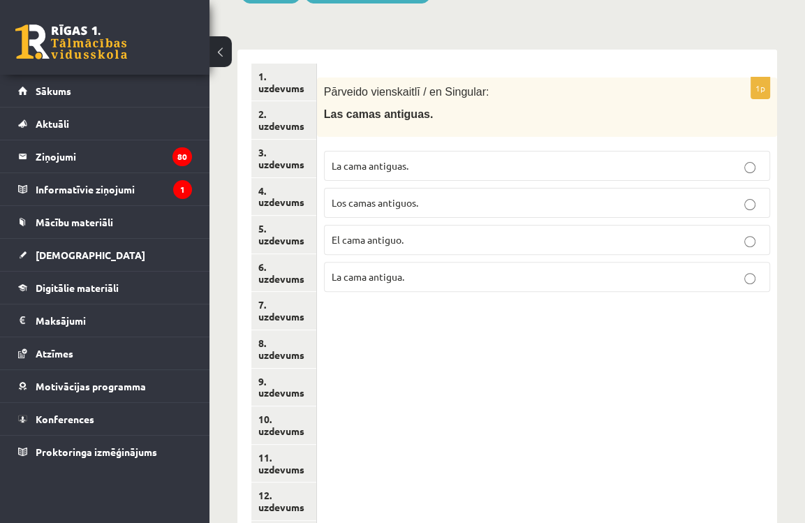
click at [387, 271] on span "La cama antigua." at bounding box center [368, 276] width 73 height 13
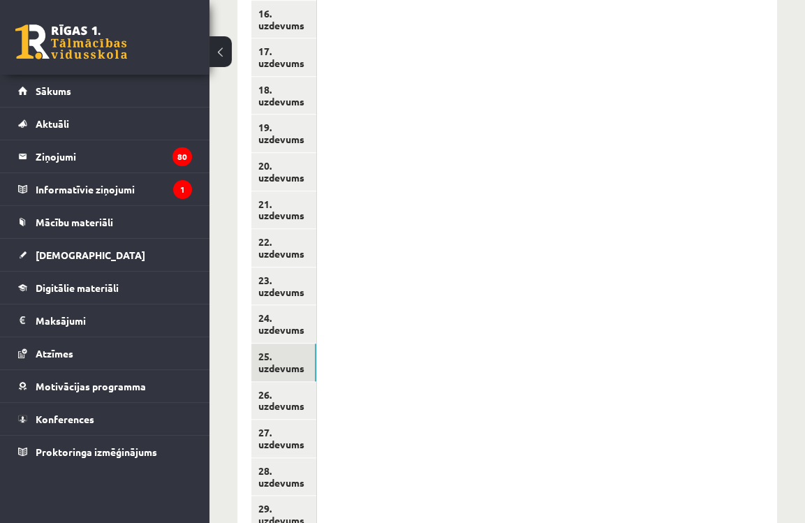
scroll to position [1000, 0]
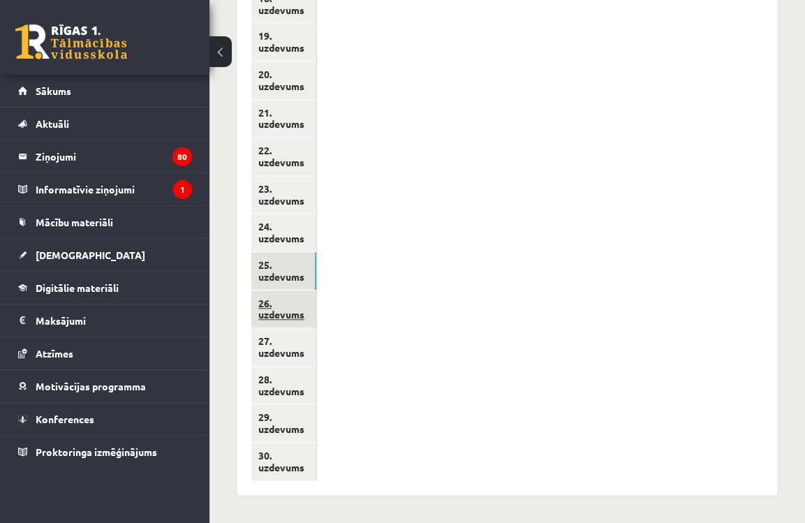
click at [264, 304] on link "26. uzdevums" at bounding box center [283, 310] width 65 height 38
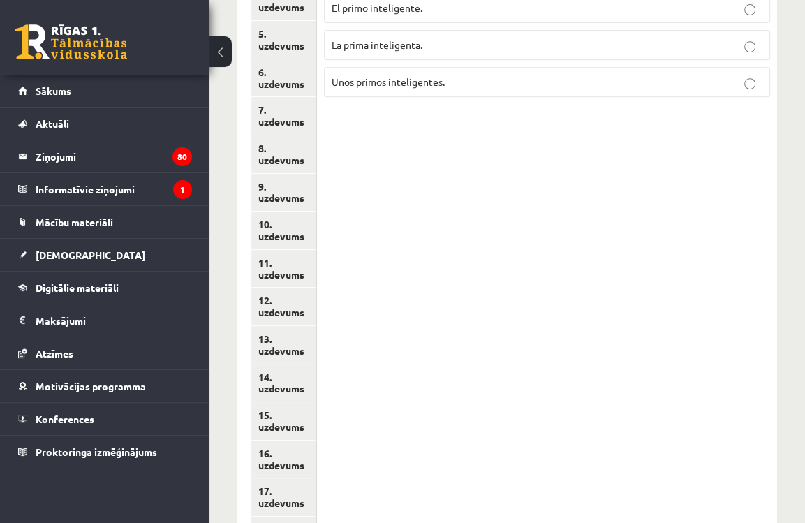
scroll to position [274, 0]
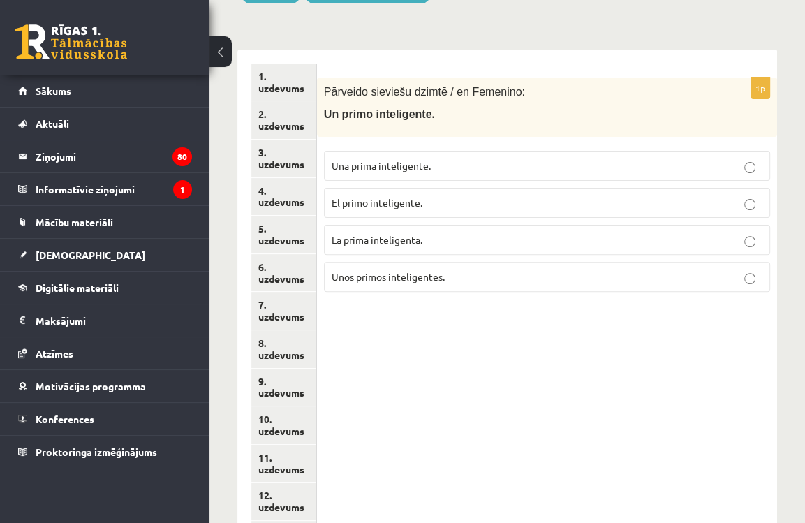
click at [417, 164] on span "Una prima inteligente." at bounding box center [381, 165] width 99 height 13
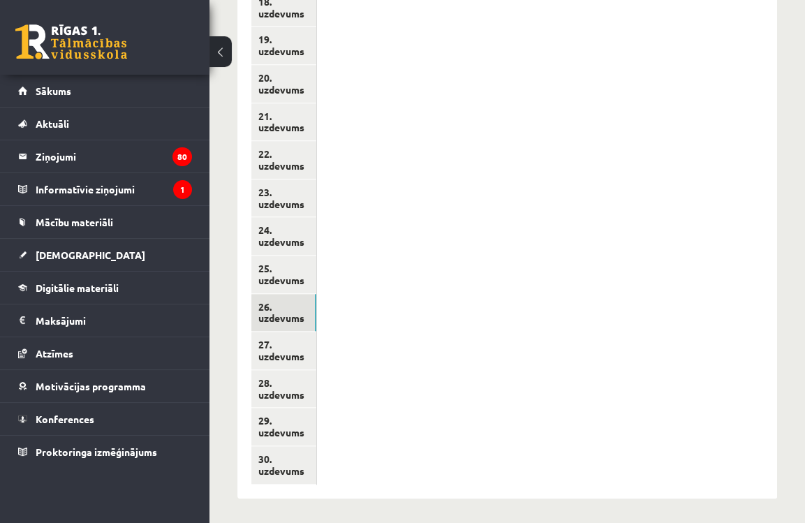
scroll to position [1000, 0]
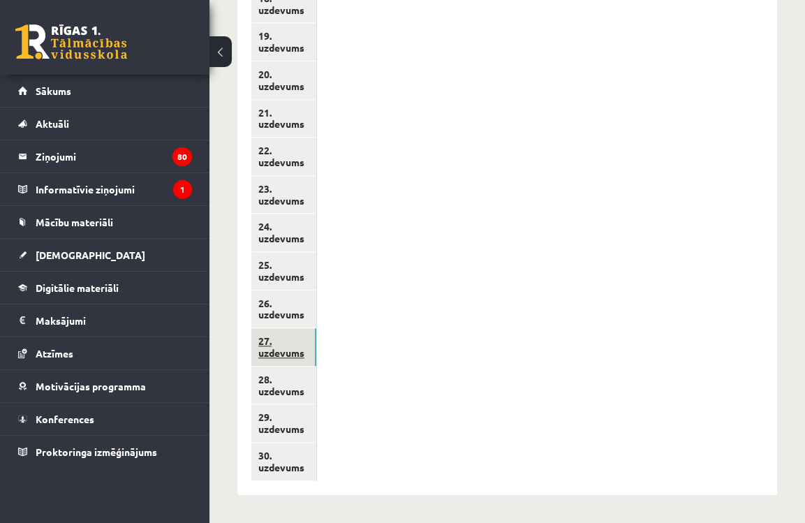
click at [279, 351] on link "27. uzdevums" at bounding box center [283, 347] width 65 height 38
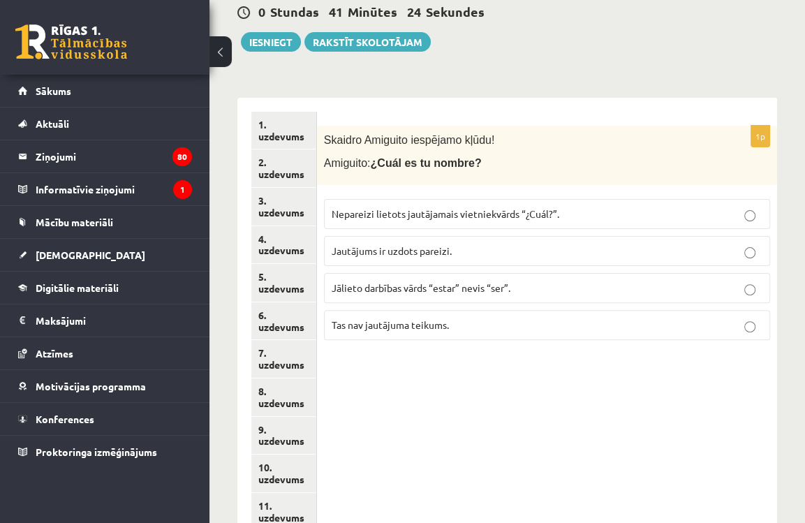
scroll to position [218, 0]
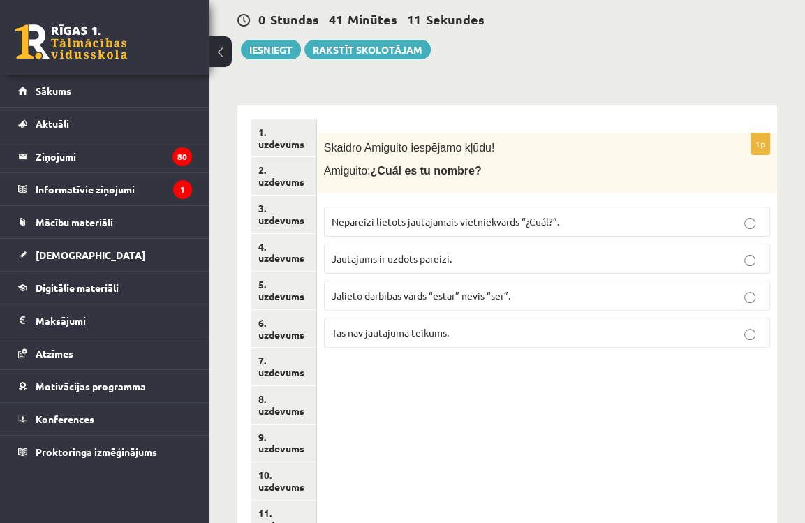
click at [509, 221] on span "Nepareizi lietots jautājamais vietniekvārds “¿Cuál?”." at bounding box center [446, 221] width 228 height 13
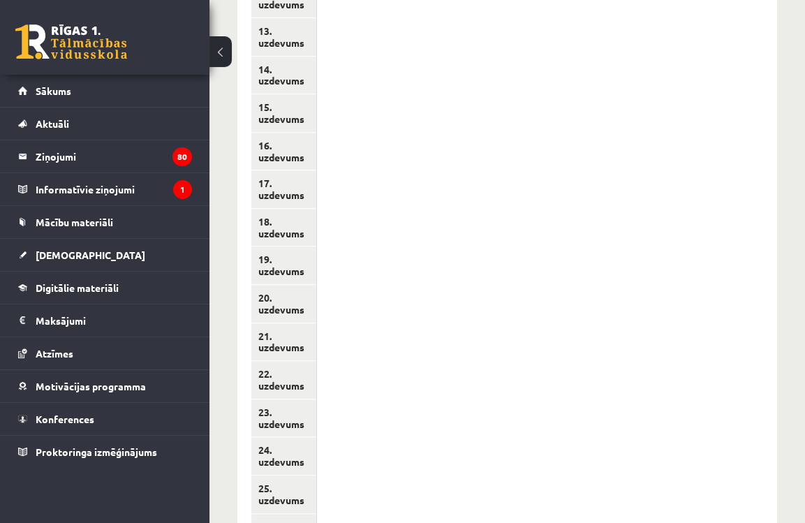
scroll to position [1000, 0]
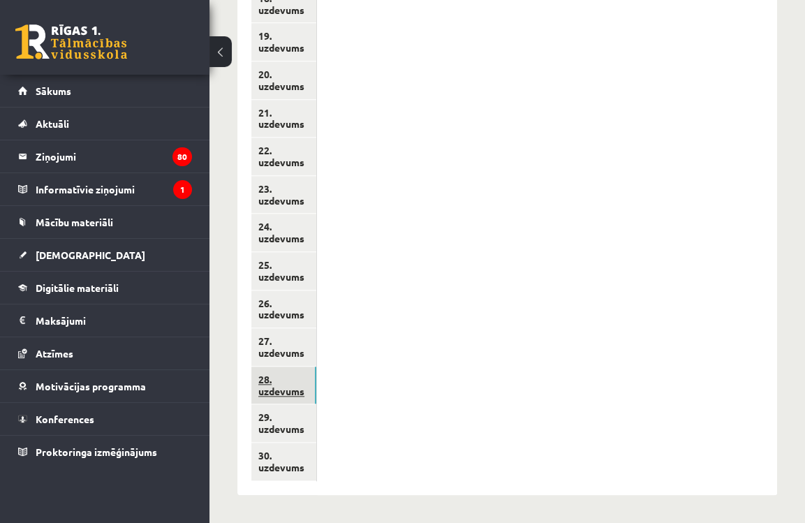
click at [275, 380] on link "28. uzdevums" at bounding box center [283, 386] width 65 height 38
click at [267, 349] on link "27. uzdevums" at bounding box center [283, 347] width 65 height 38
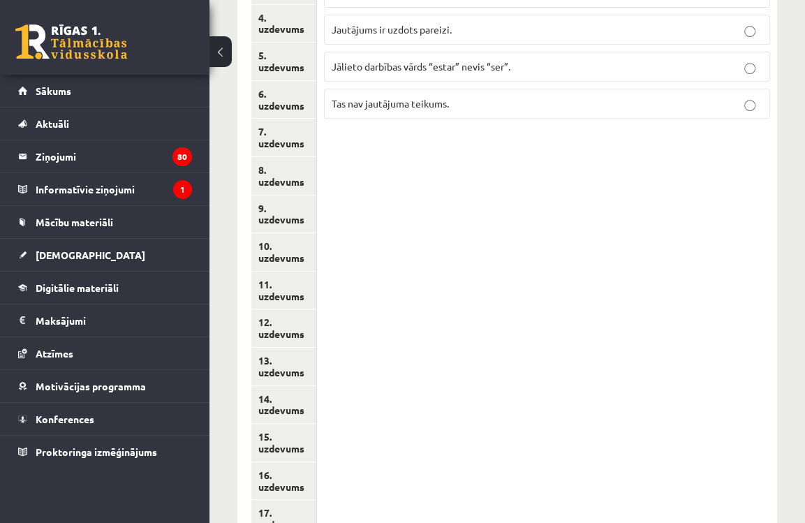
scroll to position [218, 0]
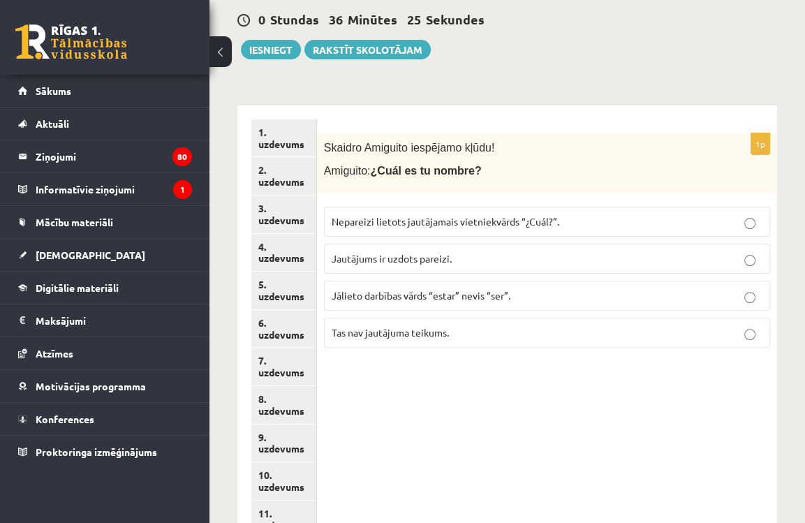
drag, startPoint x: 444, startPoint y: 261, endPoint x: 424, endPoint y: 291, distance: 35.8
click at [444, 261] on span "Jautājums ir uzdots pareizi." at bounding box center [392, 258] width 120 height 13
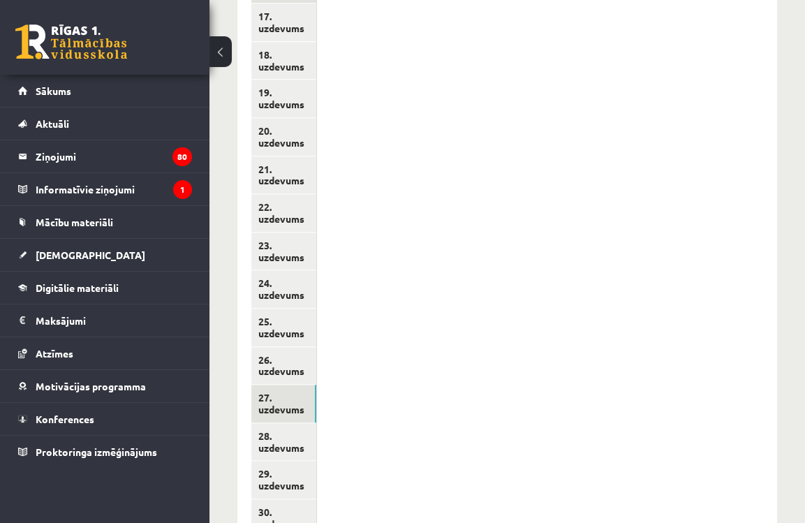
scroll to position [1000, 0]
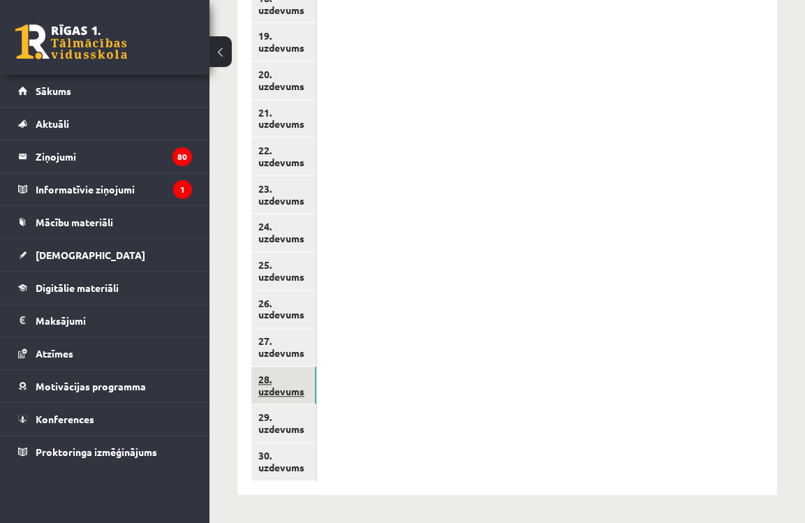
click at [263, 377] on link "28. uzdevums" at bounding box center [283, 386] width 65 height 38
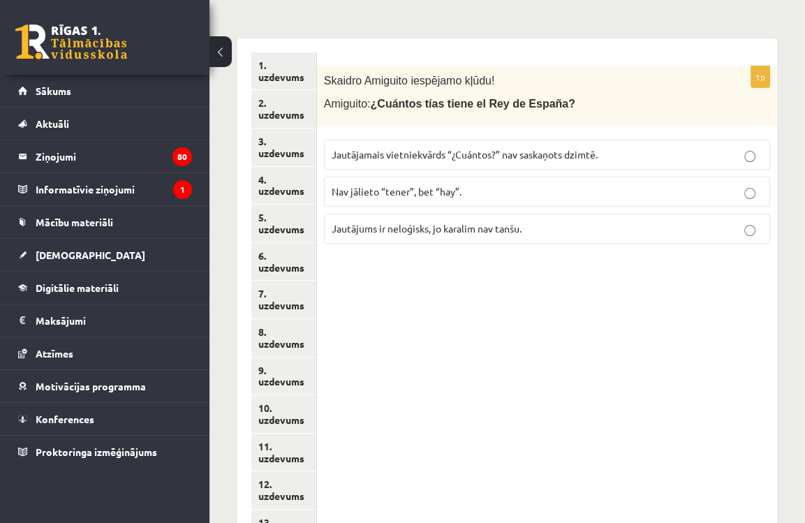
scroll to position [162, 0]
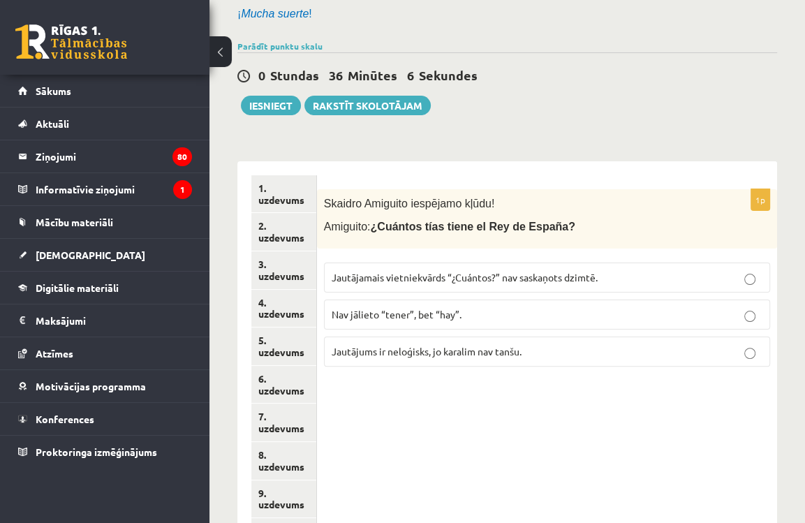
click at [538, 356] on p "Jautājums ir neloģisks, jo karalim nav tanšu." at bounding box center [547, 351] width 431 height 15
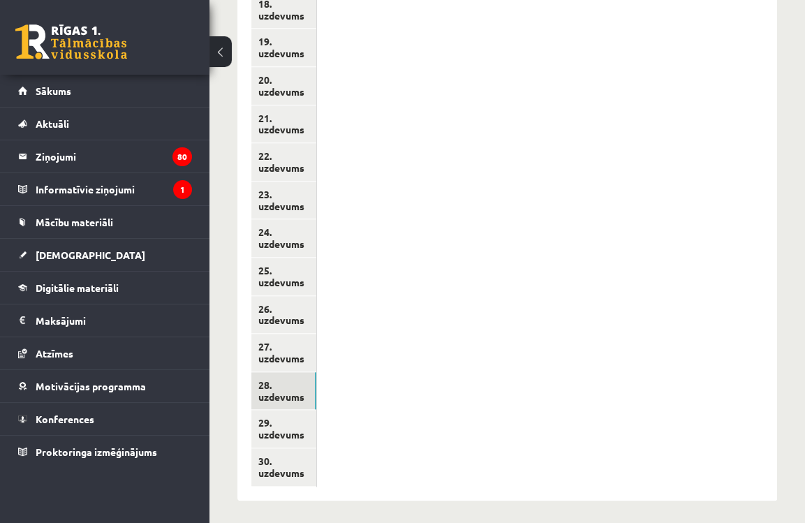
scroll to position [1000, 0]
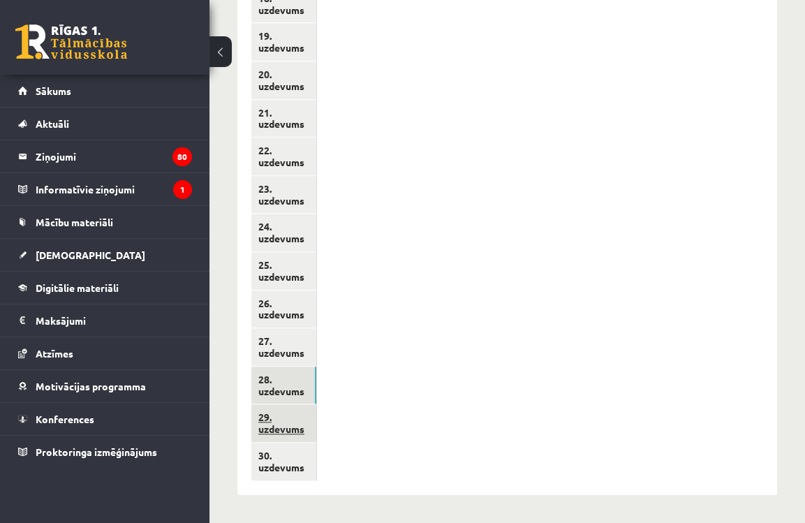
click at [286, 416] on link "29. uzdevums" at bounding box center [283, 423] width 65 height 38
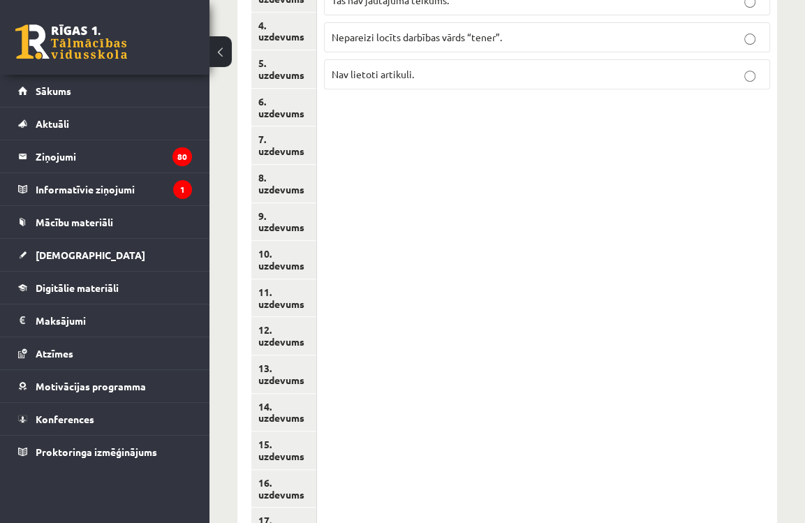
scroll to position [274, 0]
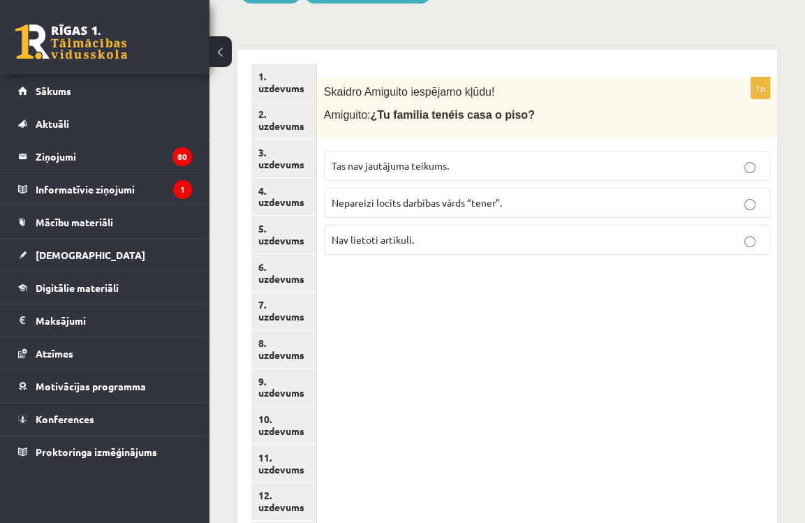
click at [497, 191] on label "Nepareizi locīts darbības vārds “tener”." at bounding box center [547, 203] width 446 height 30
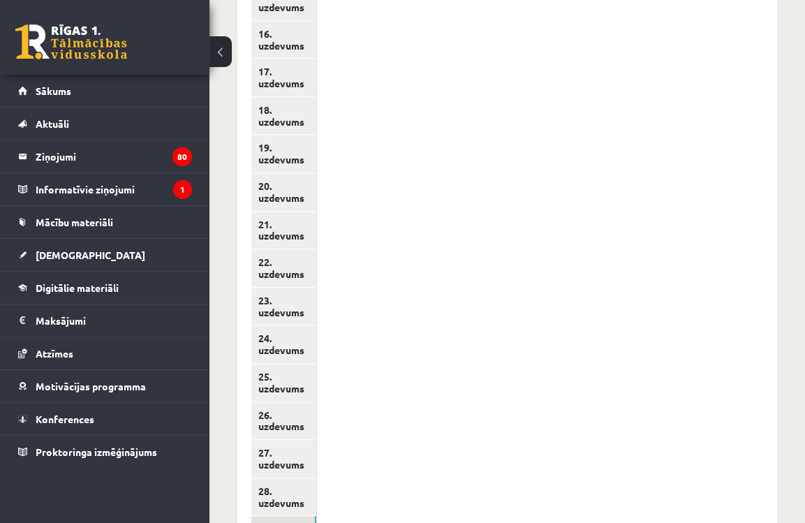
scroll to position [1000, 0]
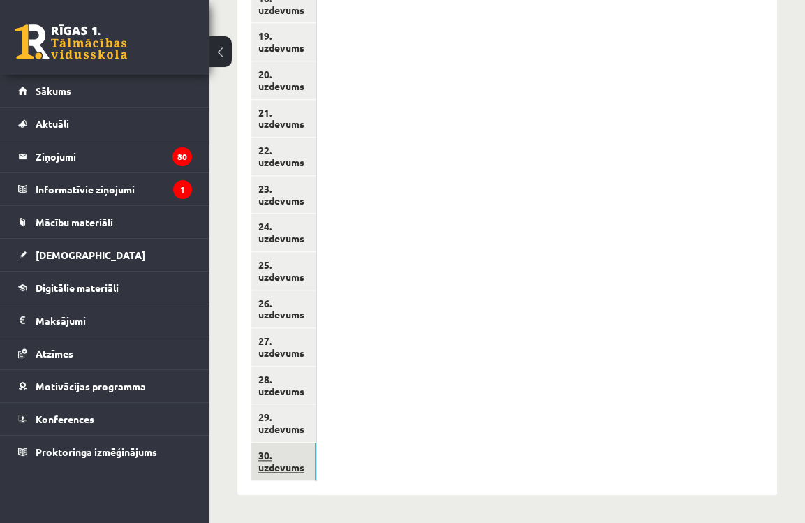
click at [302, 458] on link "30. uzdevums" at bounding box center [283, 462] width 65 height 38
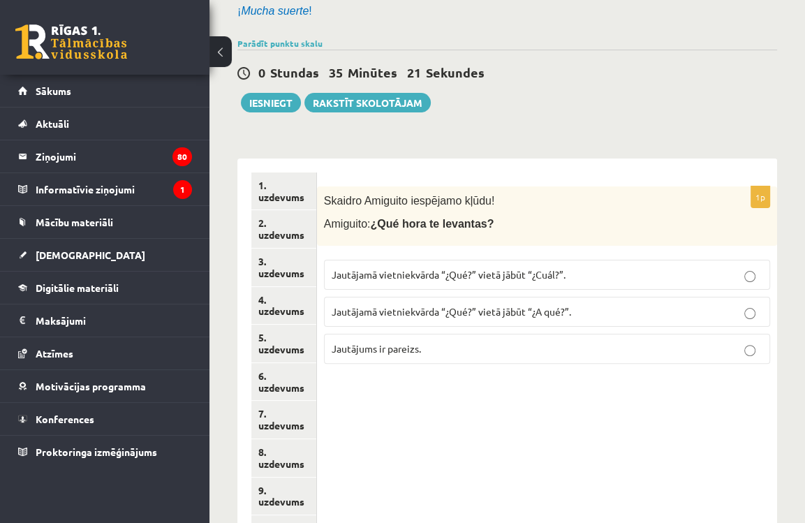
scroll to position [162, 0]
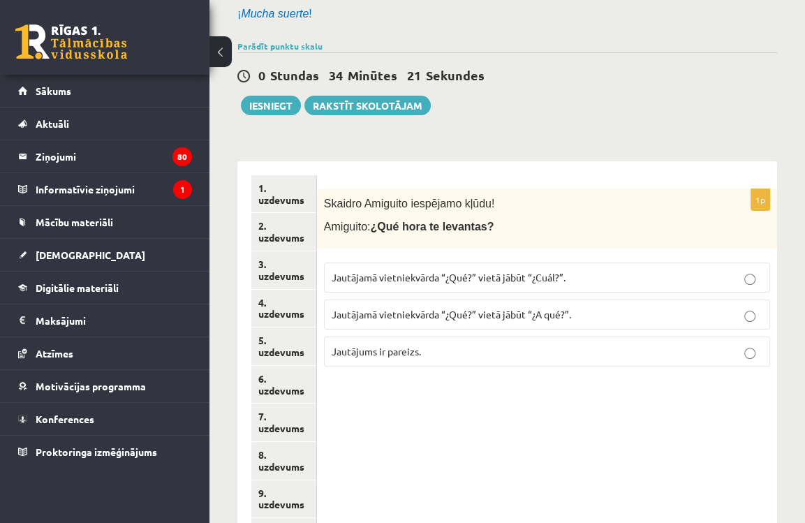
click at [637, 315] on p "Jautājamā vietniekvārda “¿Qué?” vietā jābūt “¿A qué?”." at bounding box center [547, 314] width 431 height 15
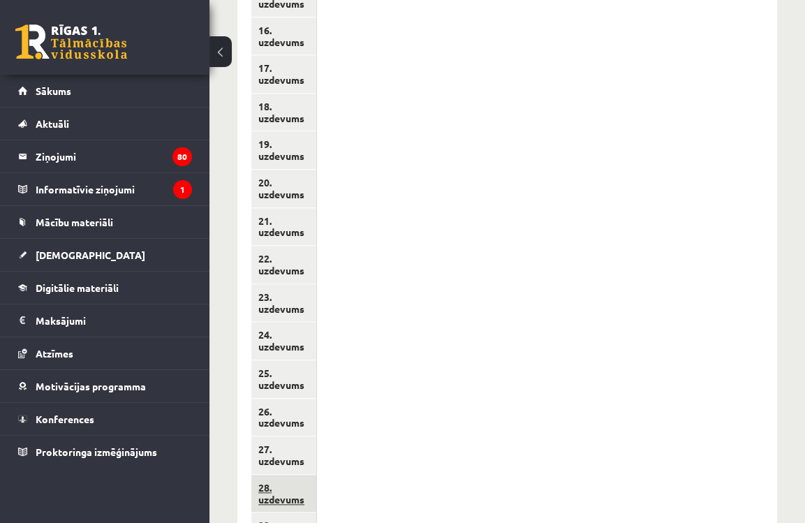
scroll to position [1000, 0]
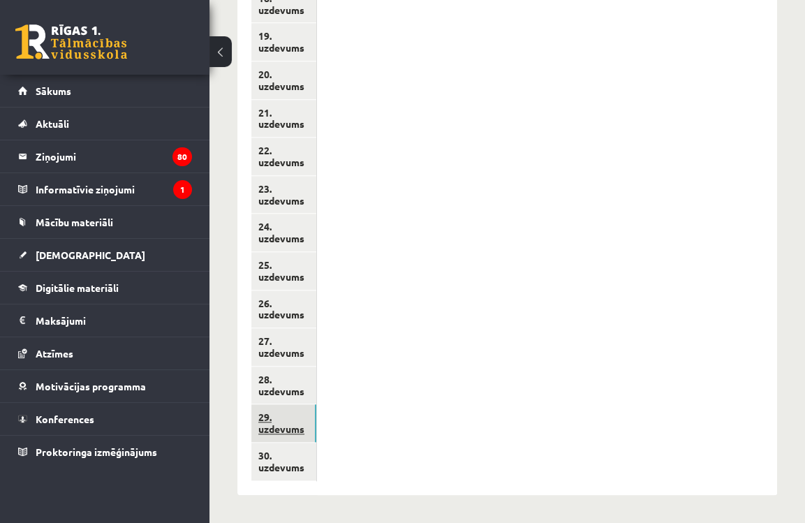
click at [275, 415] on link "29. uzdevums" at bounding box center [283, 423] width 65 height 38
click at [268, 460] on link "30. uzdevums" at bounding box center [283, 462] width 65 height 38
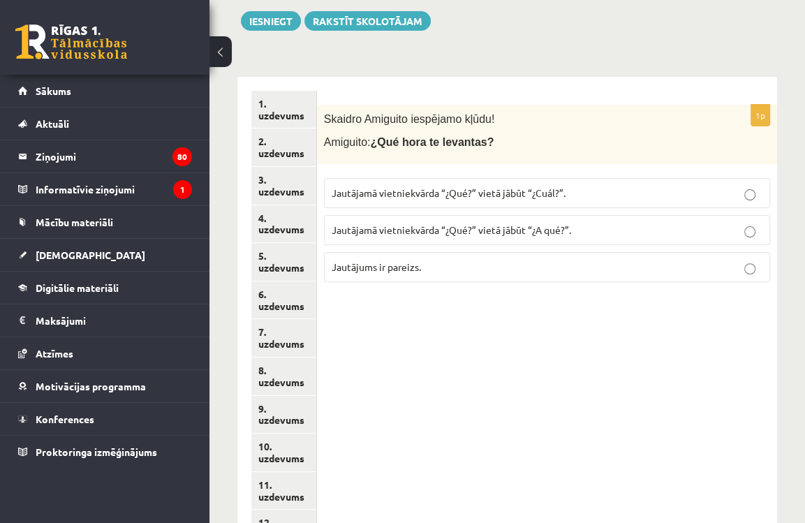
scroll to position [106, 0]
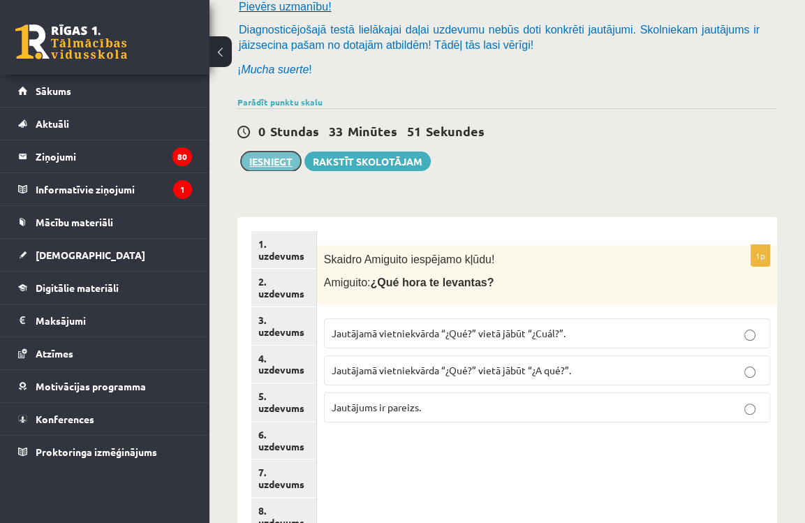
click at [274, 166] on button "Iesniegt" at bounding box center [271, 162] width 60 height 20
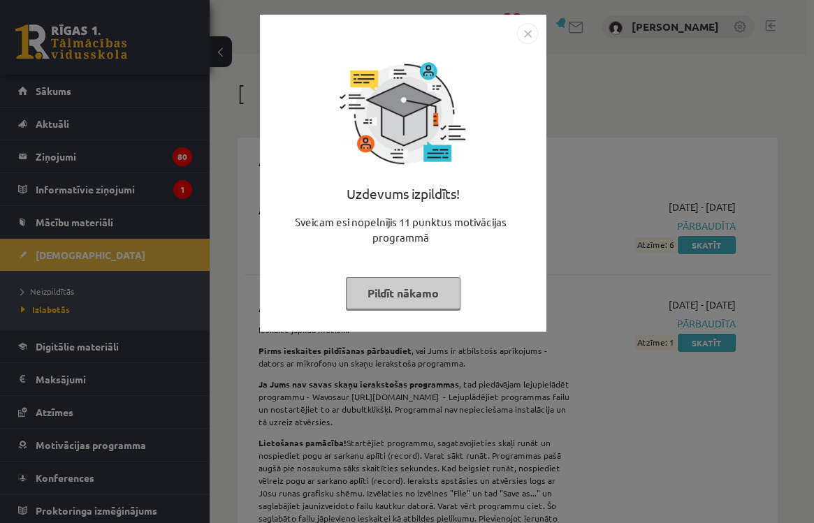
click at [419, 288] on button "Pildīt nākamo" at bounding box center [403, 293] width 115 height 32
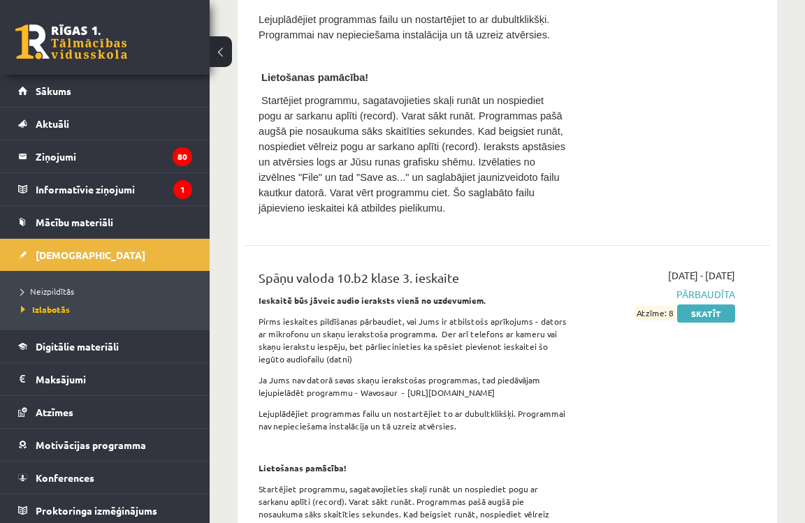
scroll to position [6279, 0]
